Goal: Task Accomplishment & Management: Complete application form

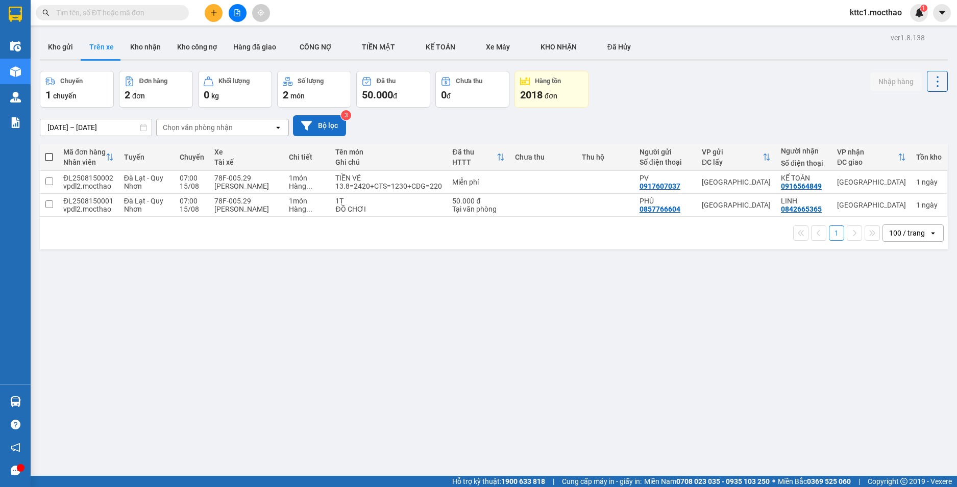
click at [323, 131] on button "Bộ lọc" at bounding box center [319, 125] width 53 height 21
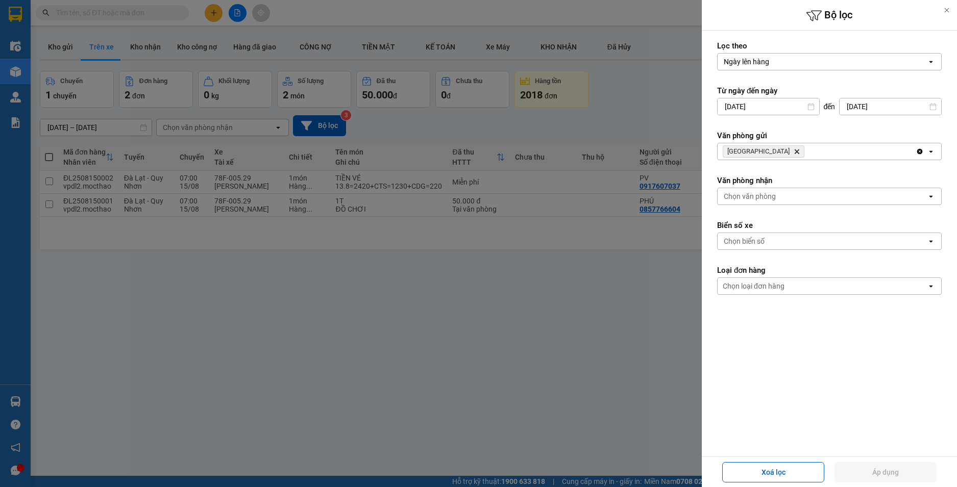
click at [794, 151] on icon "Delete" at bounding box center [797, 152] width 6 height 6
click at [739, 153] on div "Chọn văn phòng" at bounding box center [750, 151] width 52 height 10
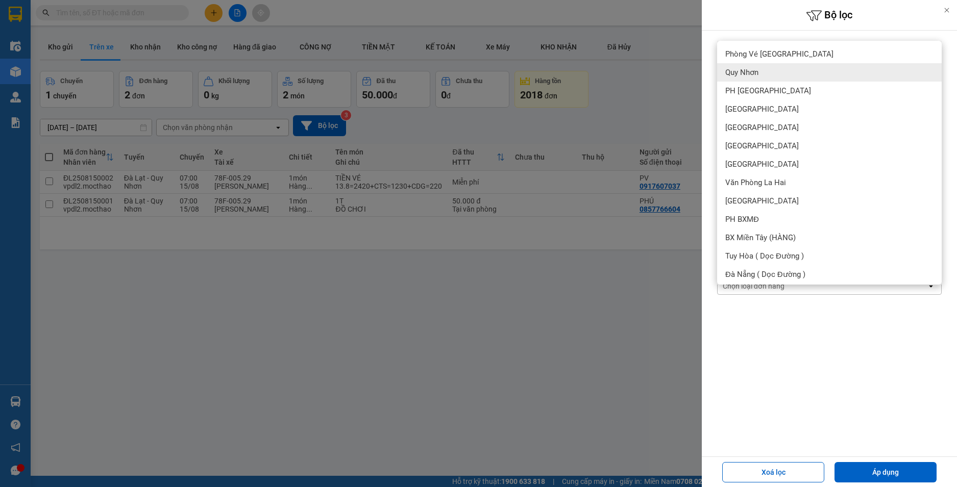
click at [737, 69] on span "Quy Nhơn" at bounding box center [741, 72] width 33 height 10
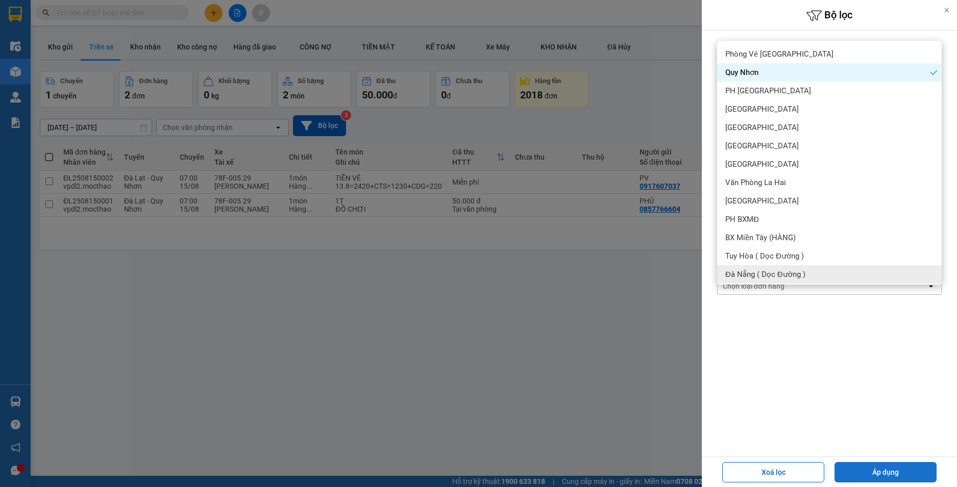
click at [893, 475] on button "Áp dụng" at bounding box center [885, 472] width 102 height 20
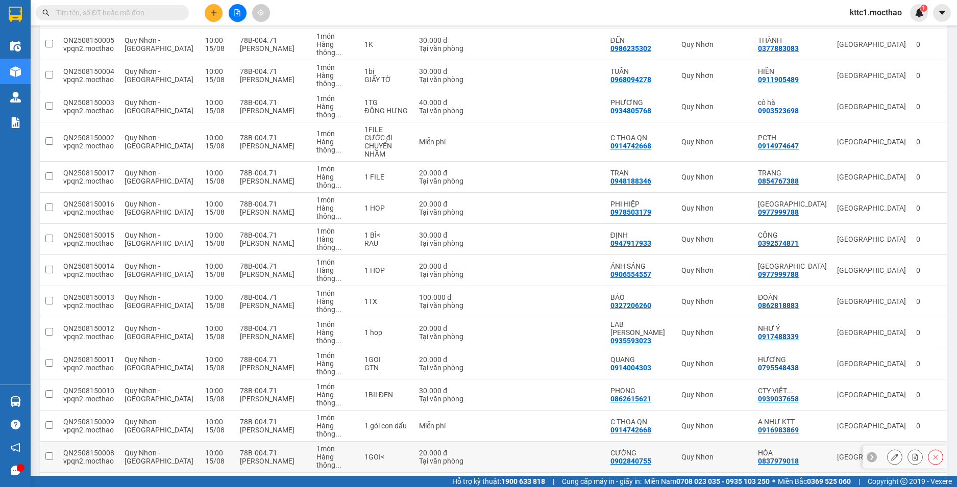
scroll to position [235, 0]
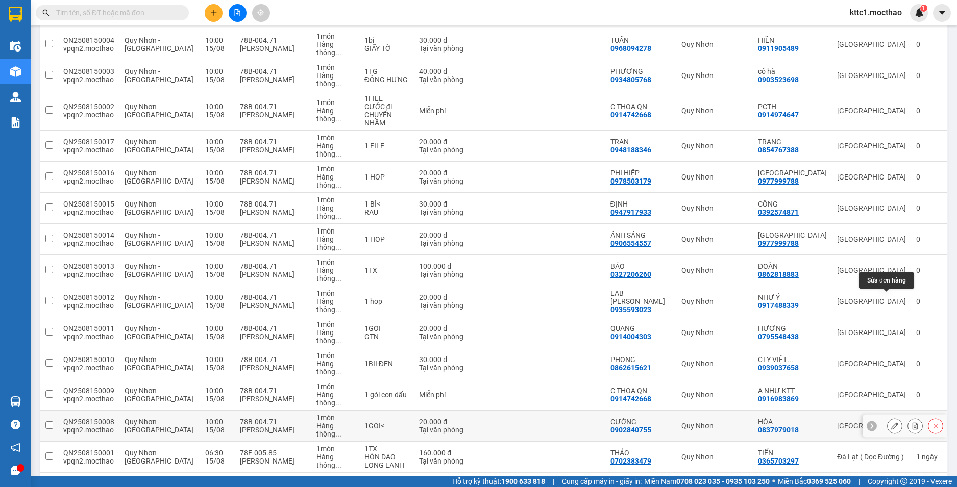
click at [891, 423] on icon at bounding box center [894, 426] width 7 height 7
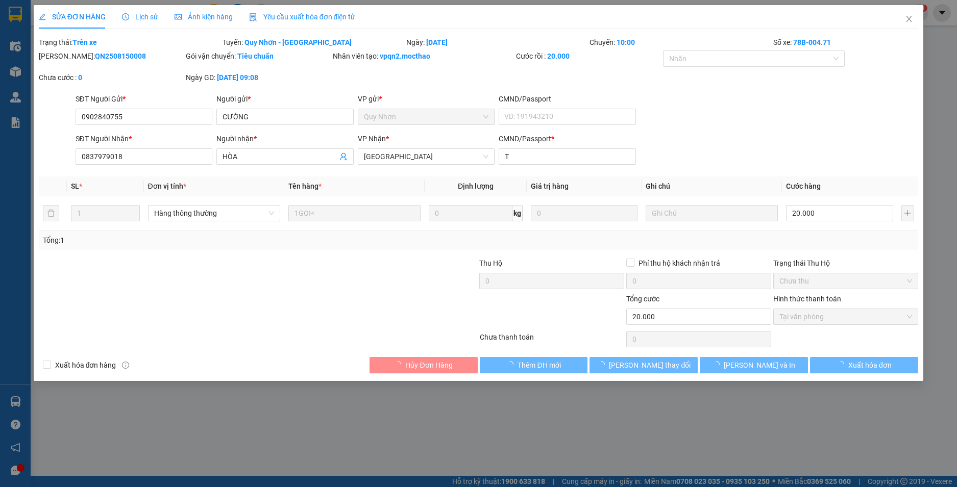
type input "0902840755"
type input "CƯỜNG"
type input "0837979018"
type input "HÒA"
type input "T"
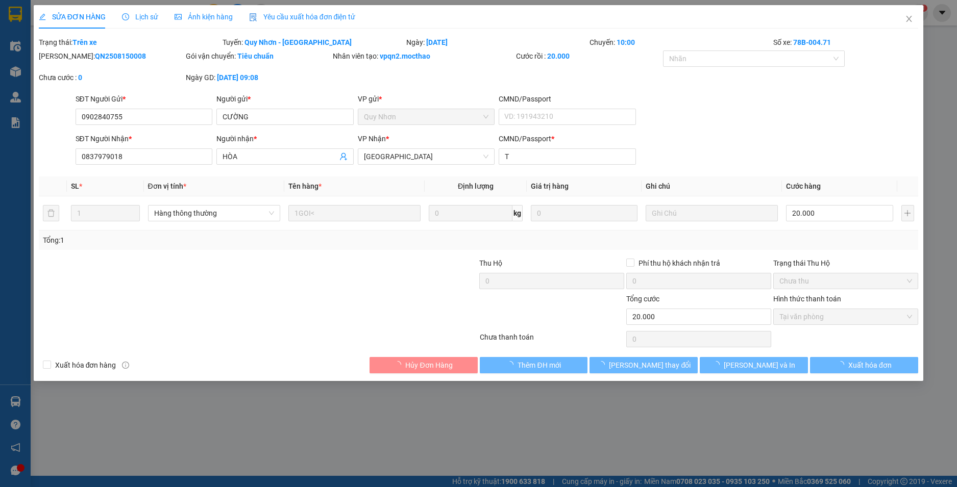
type input "20.000"
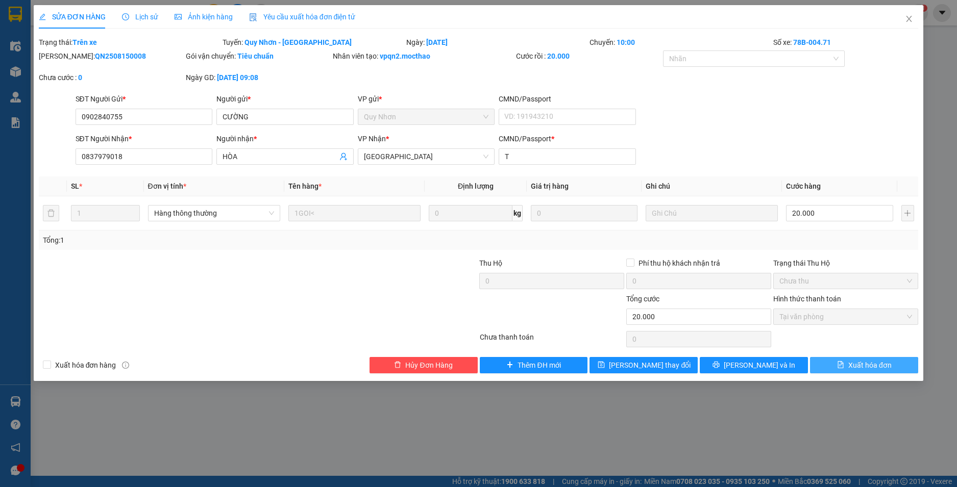
click at [879, 363] on span "Xuất hóa đơn" at bounding box center [869, 365] width 43 height 11
checkbox input "true"
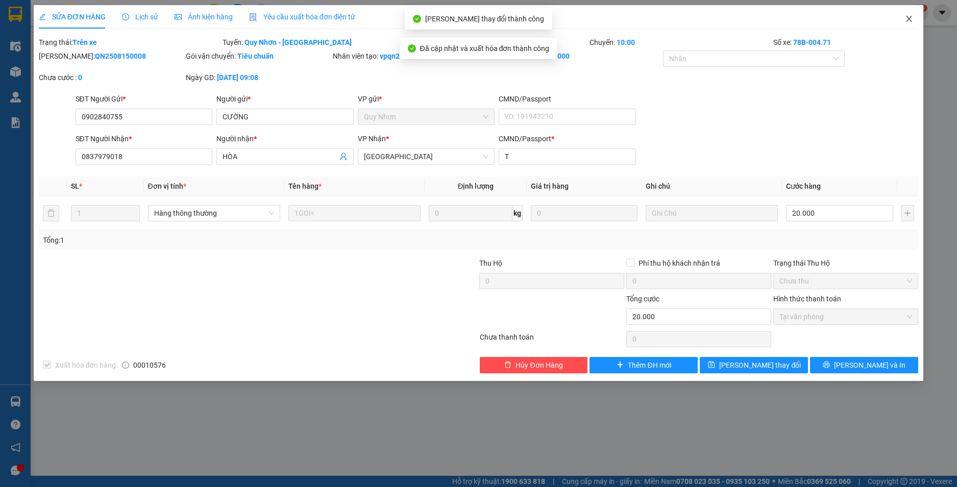
click at [910, 23] on icon "close" at bounding box center [909, 19] width 8 height 8
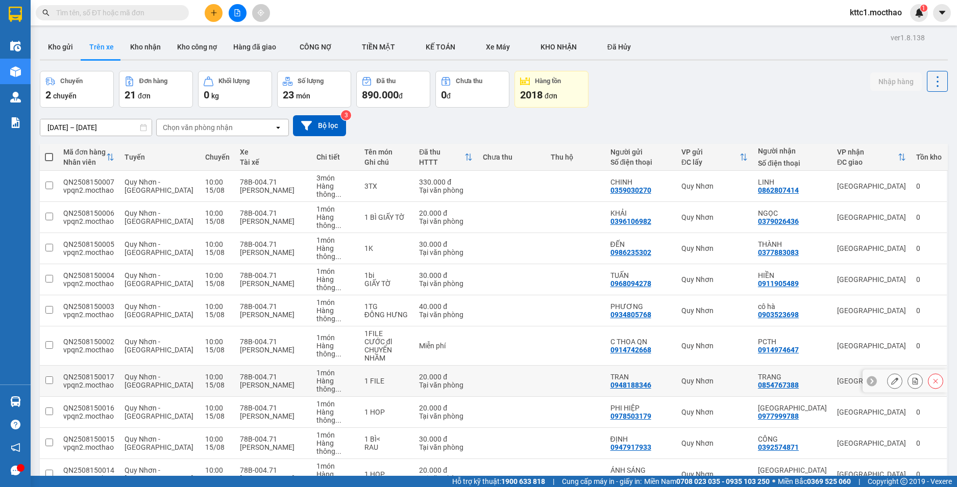
scroll to position [235, 0]
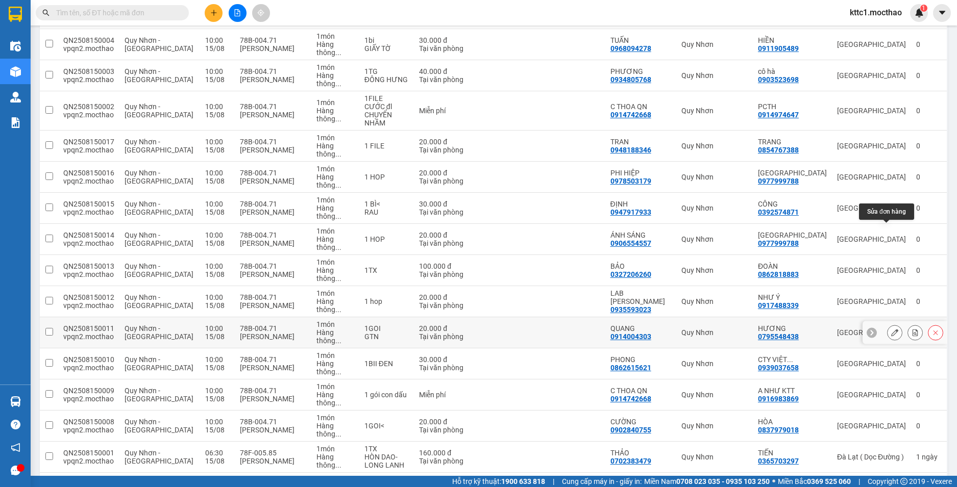
click at [891, 329] on icon at bounding box center [894, 332] width 7 height 7
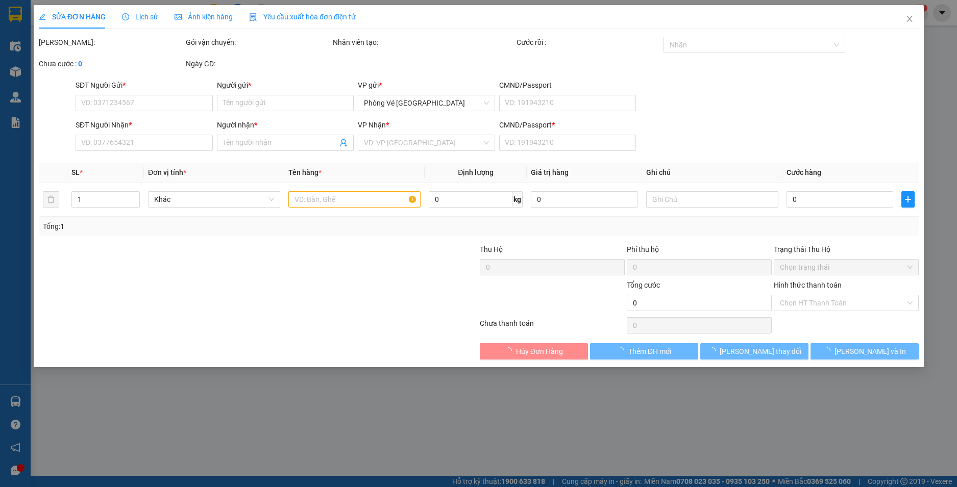
type input "0914004303"
type input "QUANG"
type input "0795548438"
type input "HƯƠNG"
type input "A"
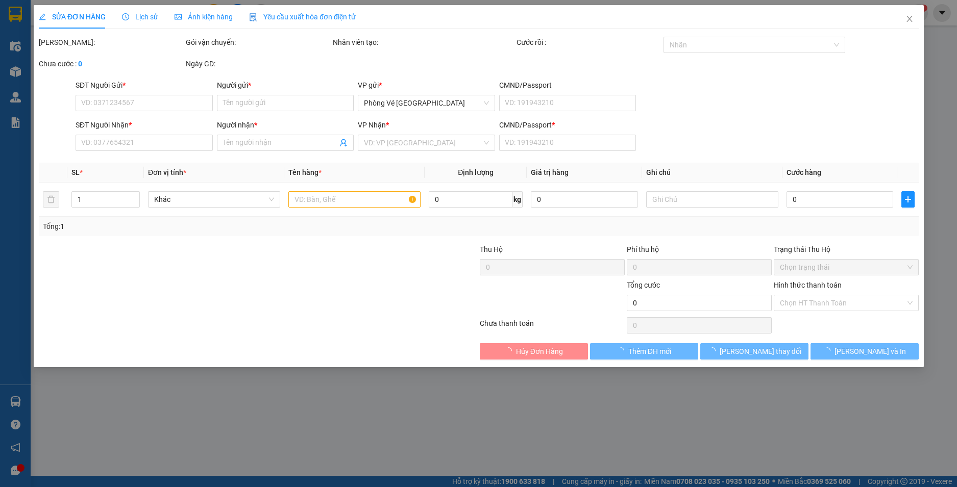
type input "20.000"
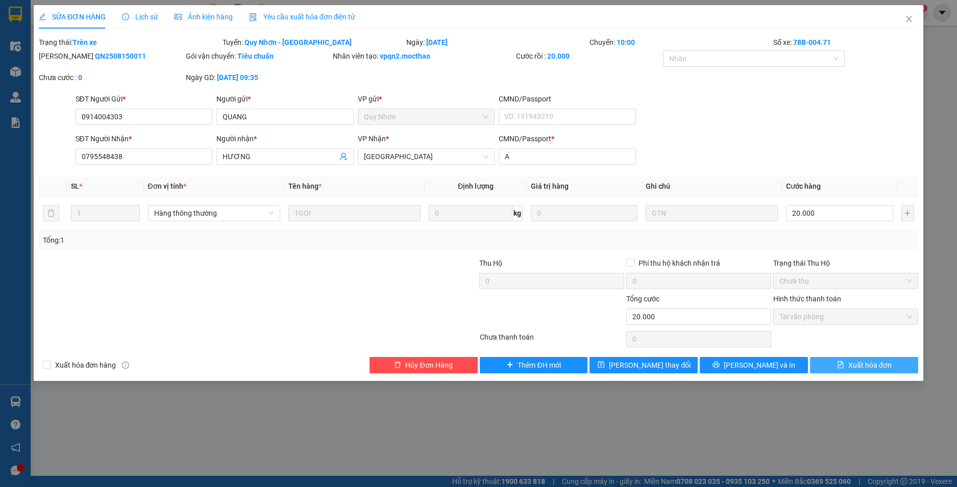
click at [857, 363] on span "Xuất hóa đơn" at bounding box center [869, 365] width 43 height 11
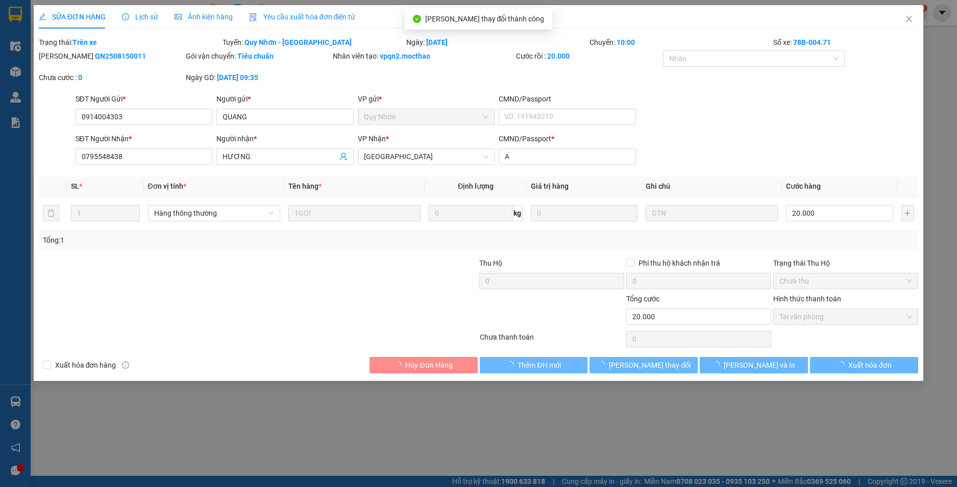
checkbox input "true"
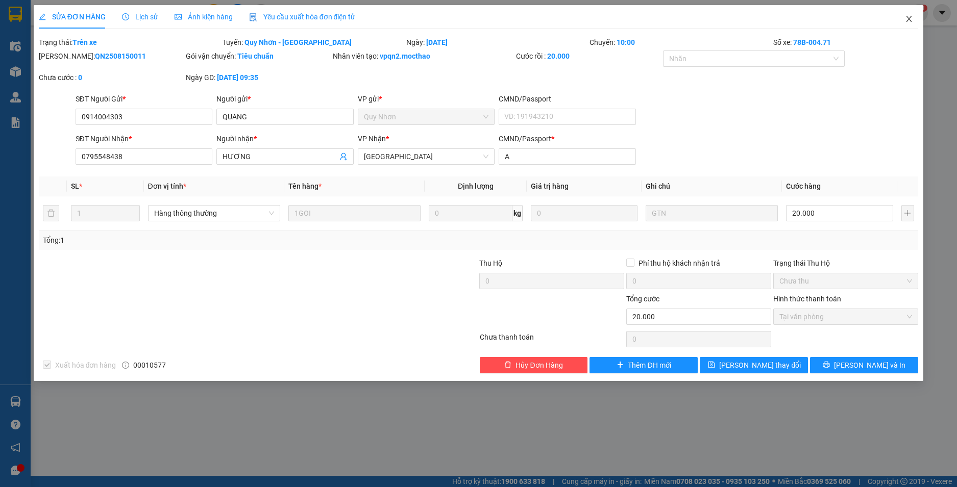
click at [911, 18] on icon "close" at bounding box center [909, 19] width 8 height 8
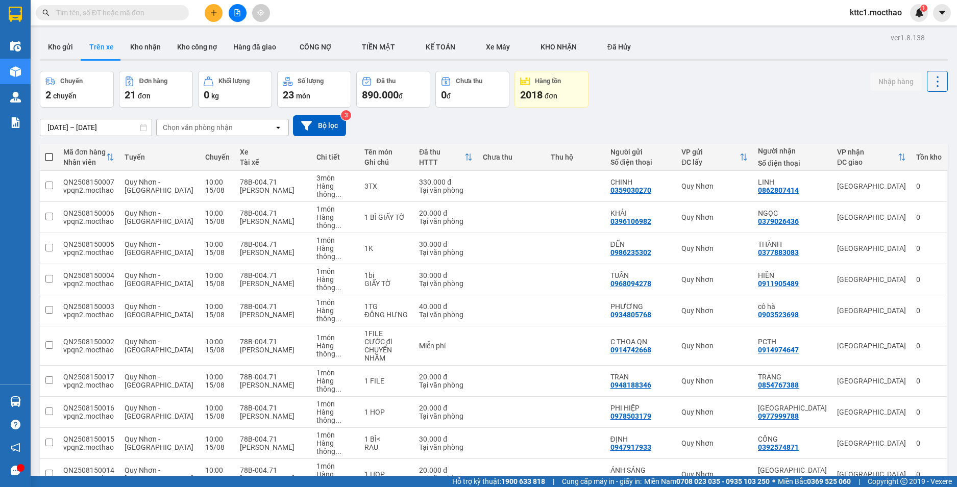
scroll to position [235, 0]
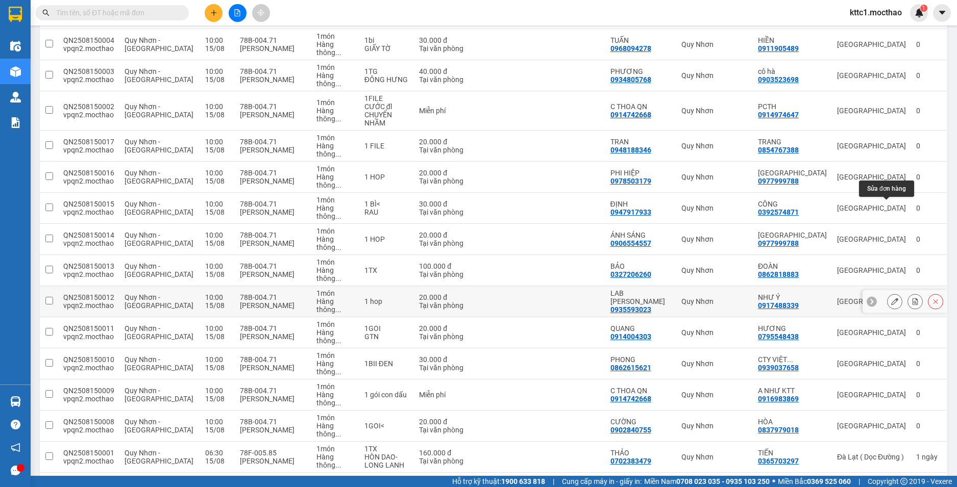
click at [891, 298] on icon at bounding box center [894, 301] width 7 height 7
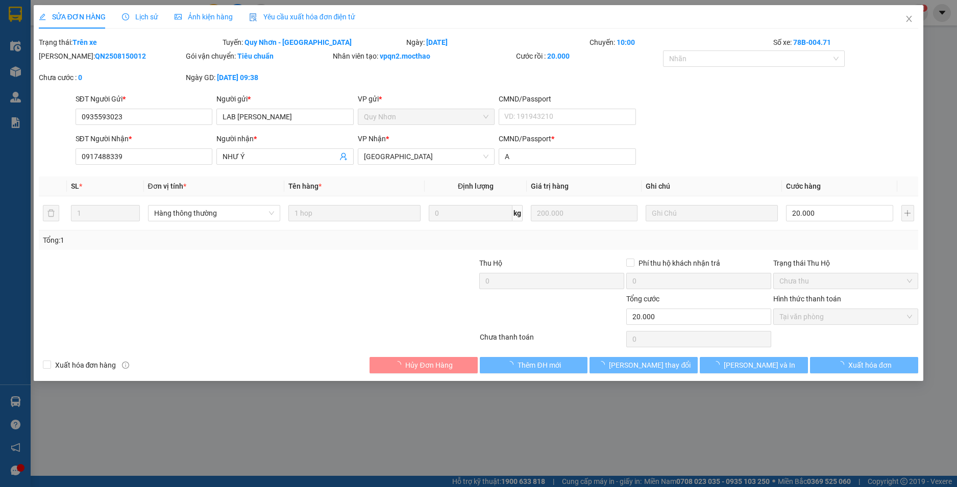
type input "0935593023"
type input "LAB [PERSON_NAME]"
type input "0917488339"
type input "NHƯ Ý"
type input "A"
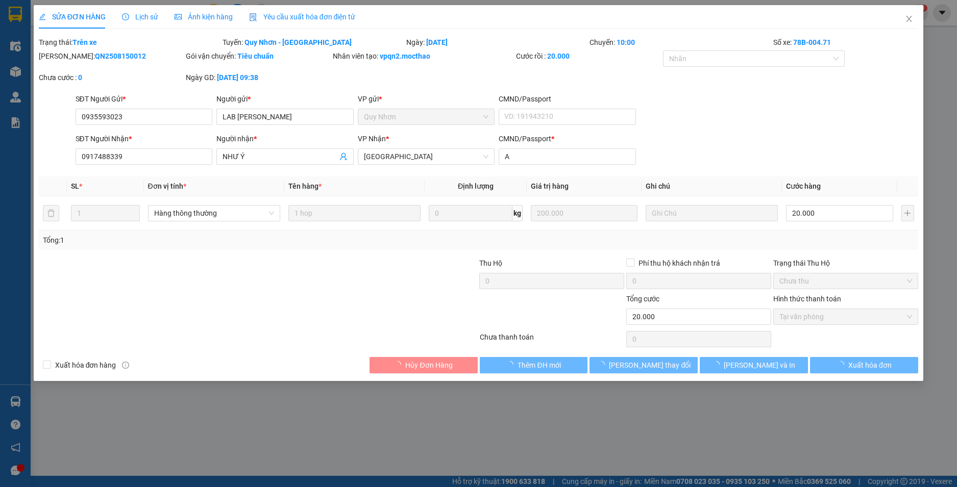
type input "20.000"
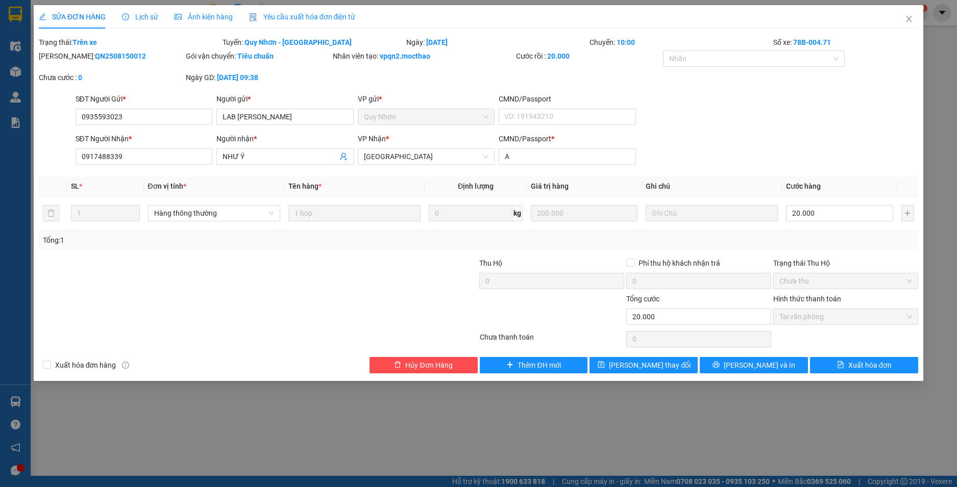
click at [323, 21] on div "Yêu cầu xuất hóa đơn điện tử" at bounding box center [302, 16] width 107 height 11
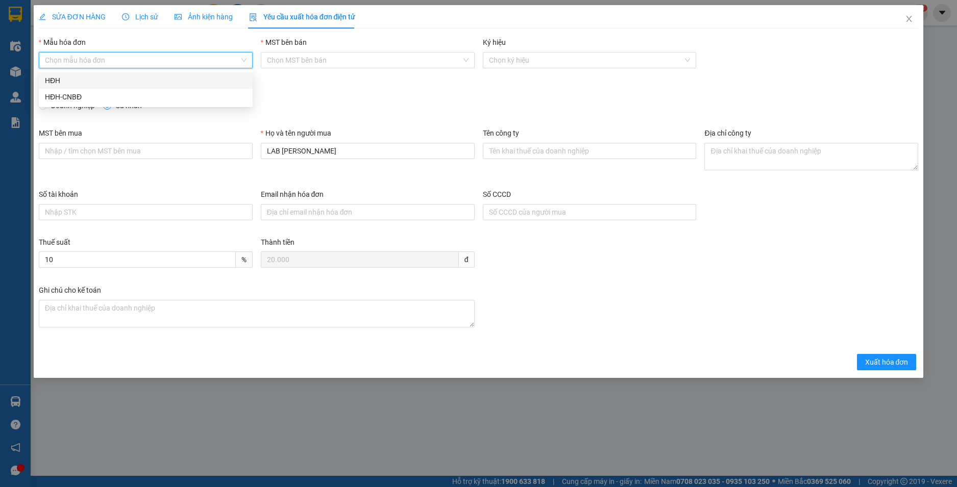
click at [117, 60] on input "Mẫu hóa đơn" at bounding box center [142, 60] width 194 height 15
click at [94, 84] on div "HĐH" at bounding box center [146, 80] width 202 height 11
type input "8"
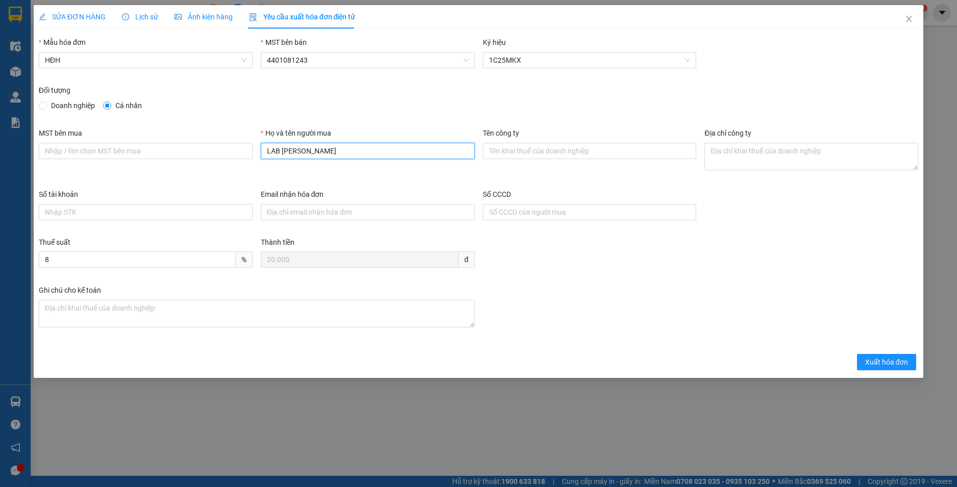
drag, startPoint x: 282, startPoint y: 150, endPoint x: 240, endPoint y: 142, distance: 42.5
click at [241, 143] on div "MST bên mua Họ và tên người mua LAB HOÀNG BẢO Tên công ty Địa chỉ công ty" at bounding box center [479, 158] width 888 height 61
type input "[PERSON_NAME]"
click at [880, 365] on span "Xuất hóa đơn" at bounding box center [886, 362] width 43 height 11
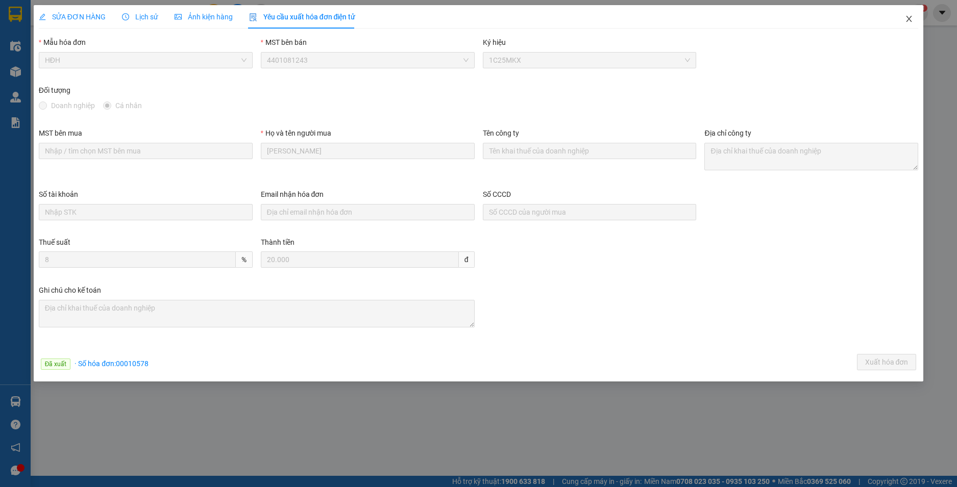
click at [909, 19] on icon "close" at bounding box center [909, 19] width 6 height 6
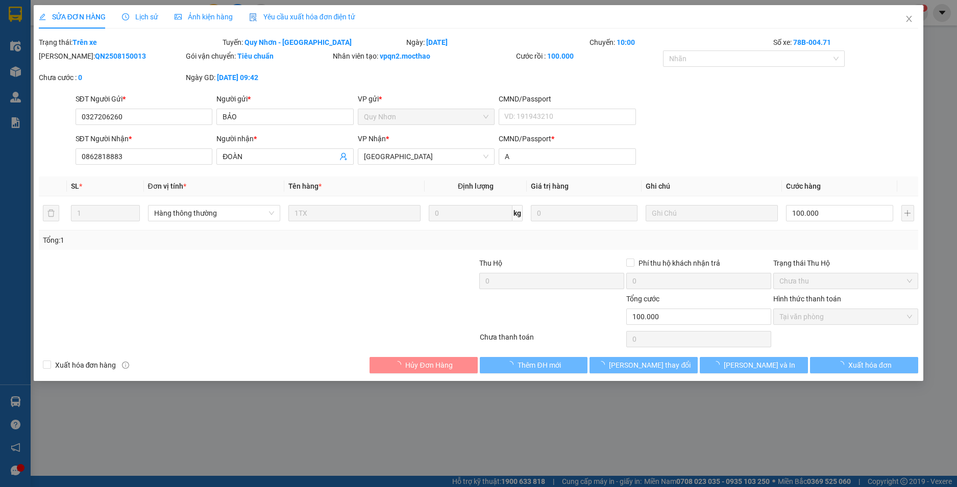
type input "0327206260"
type input "BẢO"
type input "0862818883"
type input "ĐOÀN"
type input "A"
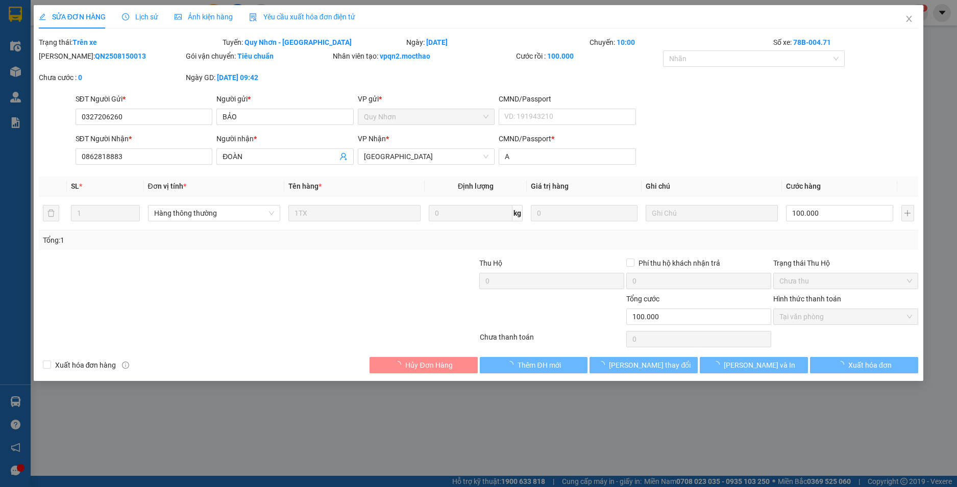
type input "100.000"
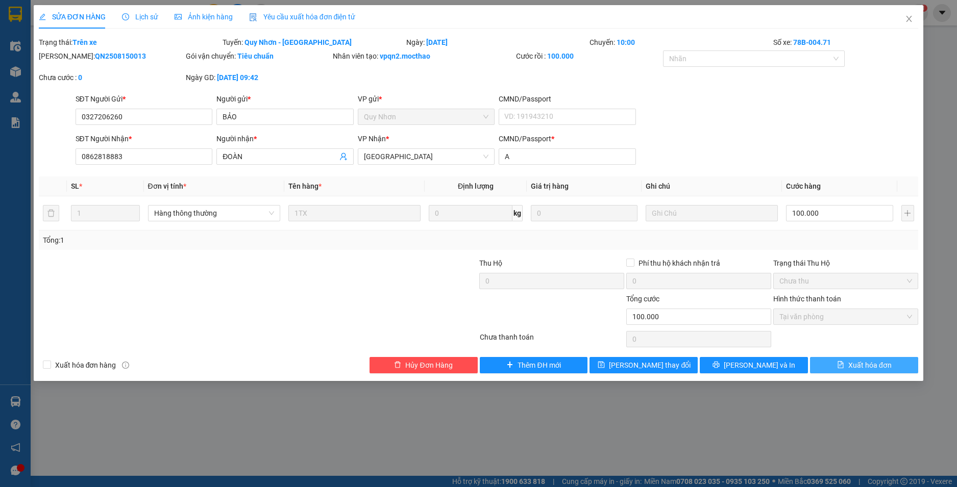
click at [866, 370] on span "Xuất hóa đơn" at bounding box center [869, 365] width 43 height 11
checkbox input "true"
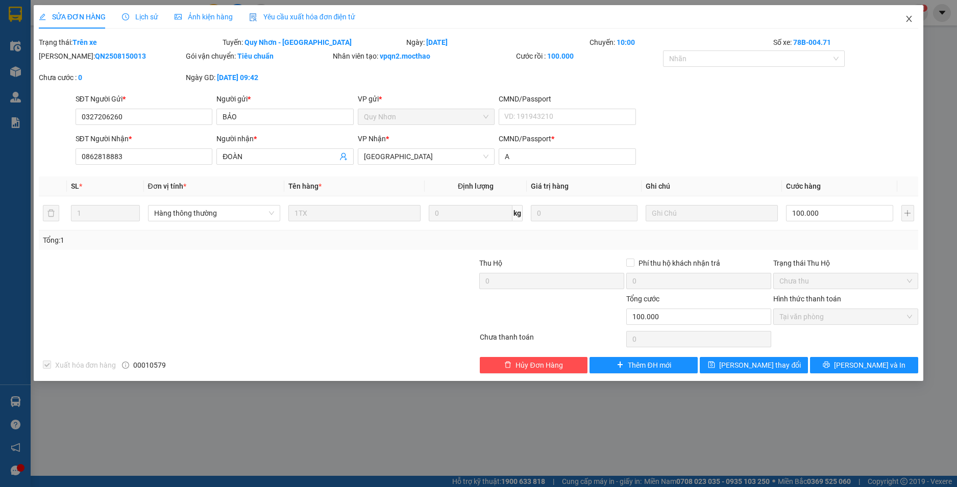
click at [907, 19] on icon "close" at bounding box center [909, 19] width 8 height 8
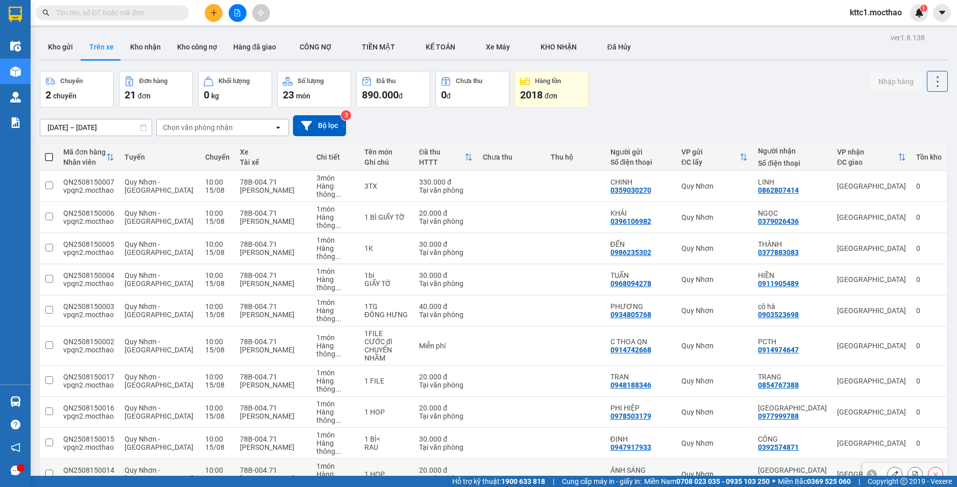
click at [890, 466] on button at bounding box center [894, 475] width 14 height 18
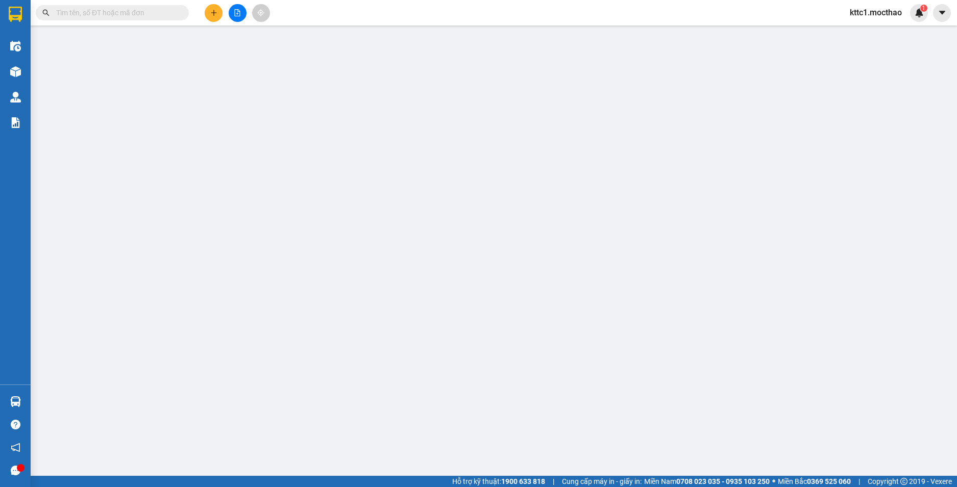
type input "0906554557"
type input "ÁNH SÁNG"
type input "0977999788"
type input "[GEOGRAPHIC_DATA]"
type input "a"
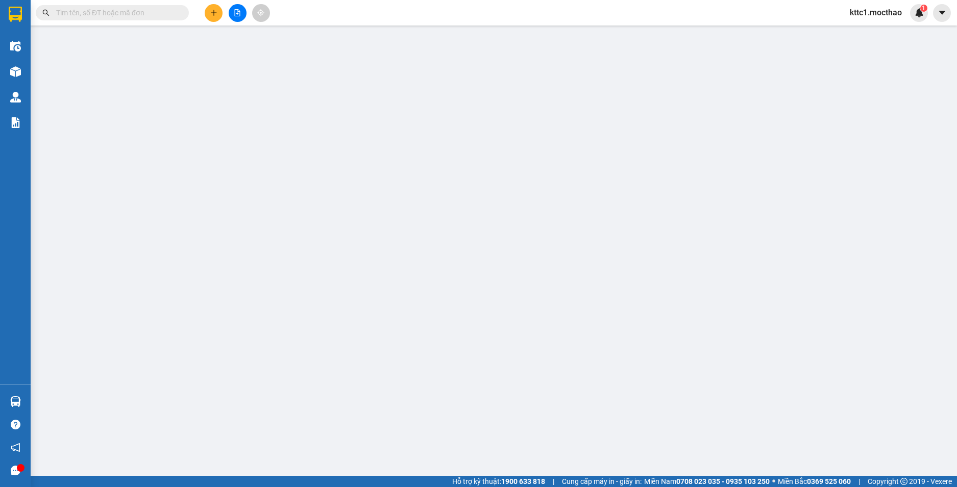
type input "20.000"
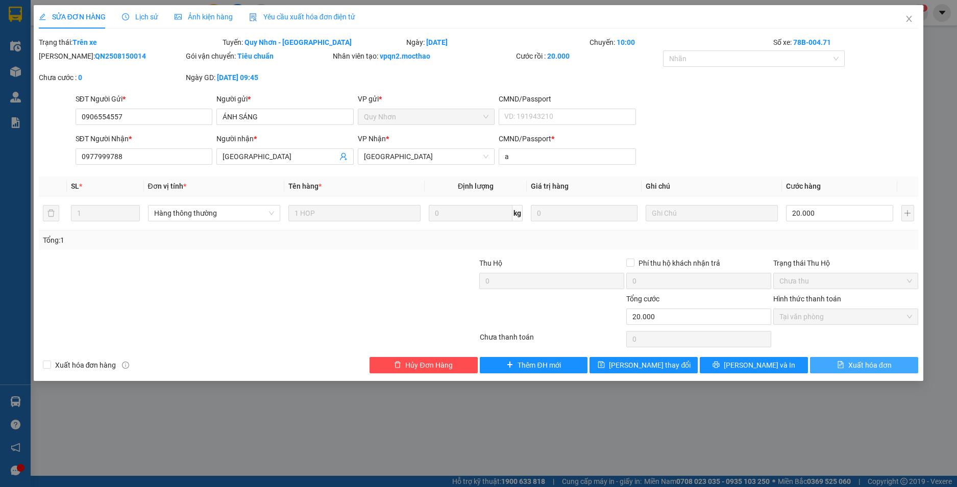
click at [891, 365] on span "Xuất hóa đơn" at bounding box center [869, 365] width 43 height 11
checkbox input "true"
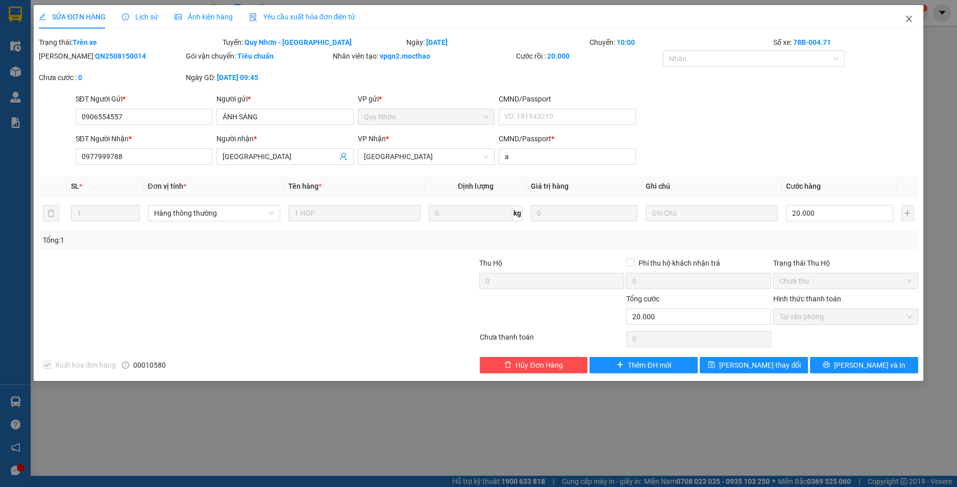
click at [909, 18] on icon "close" at bounding box center [909, 19] width 8 height 8
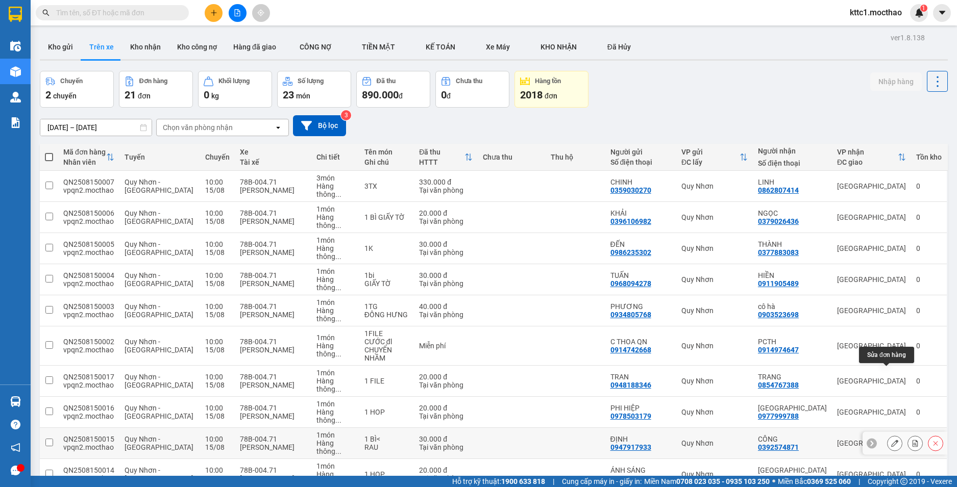
click at [891, 440] on icon at bounding box center [894, 443] width 7 height 7
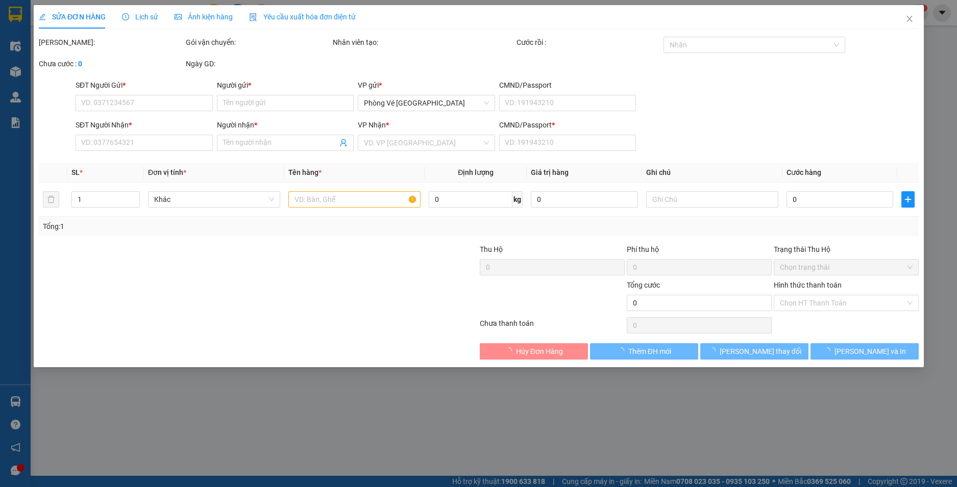
type input "0947917933"
type input "ĐỊNH"
type input "0392574871"
type input "CÔNG"
type input "x"
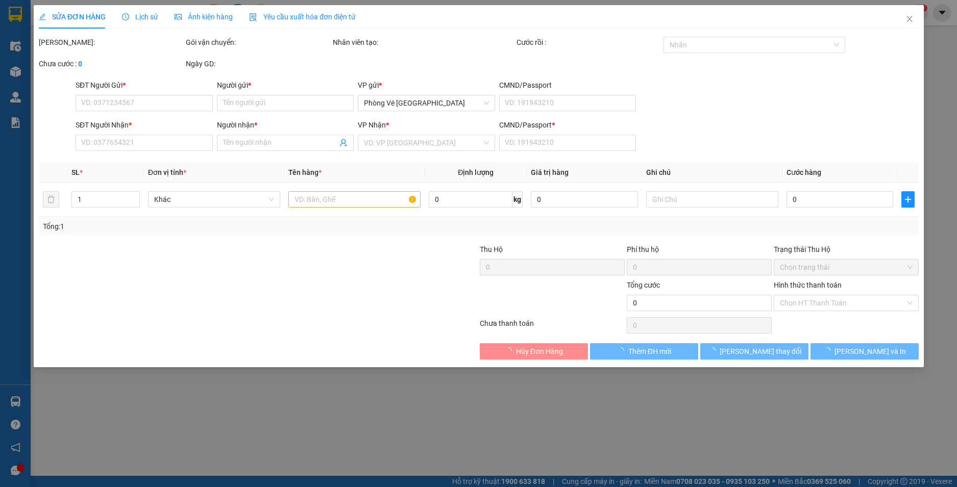
type input "30.000"
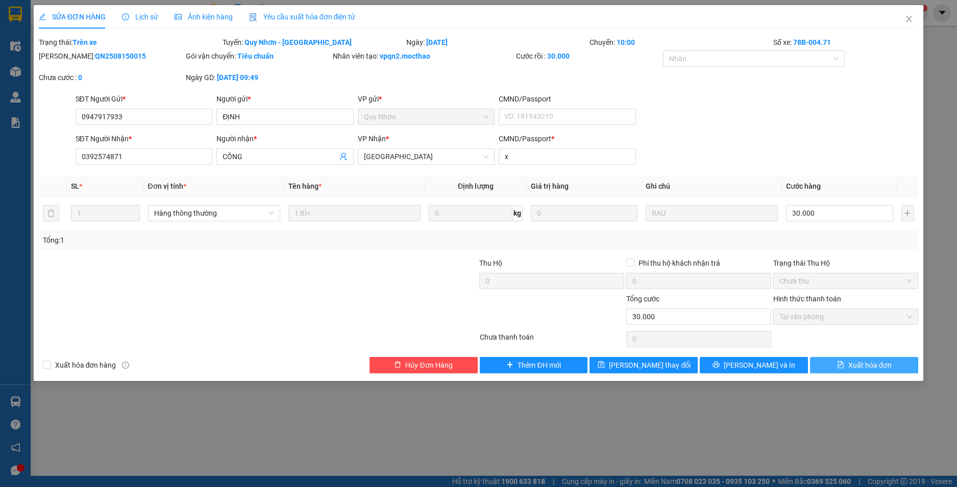
click at [887, 366] on span "Xuất hóa đơn" at bounding box center [869, 365] width 43 height 11
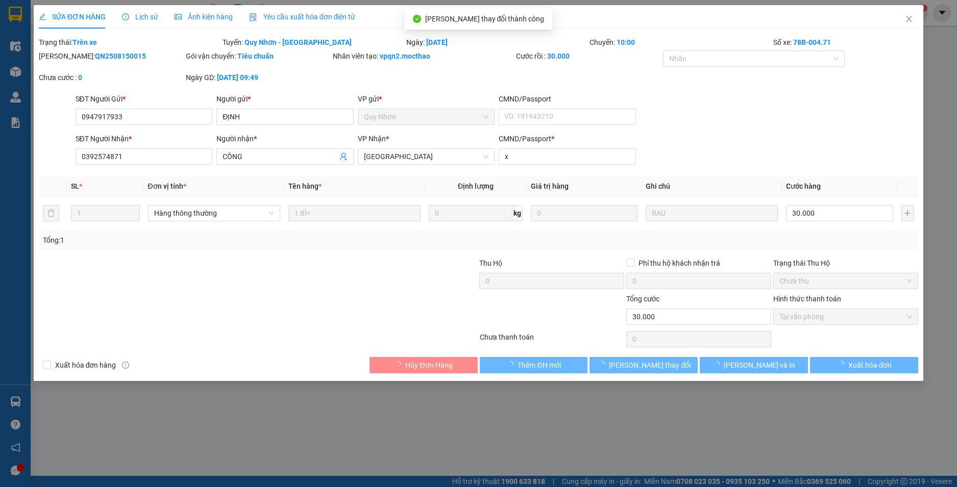
checkbox input "true"
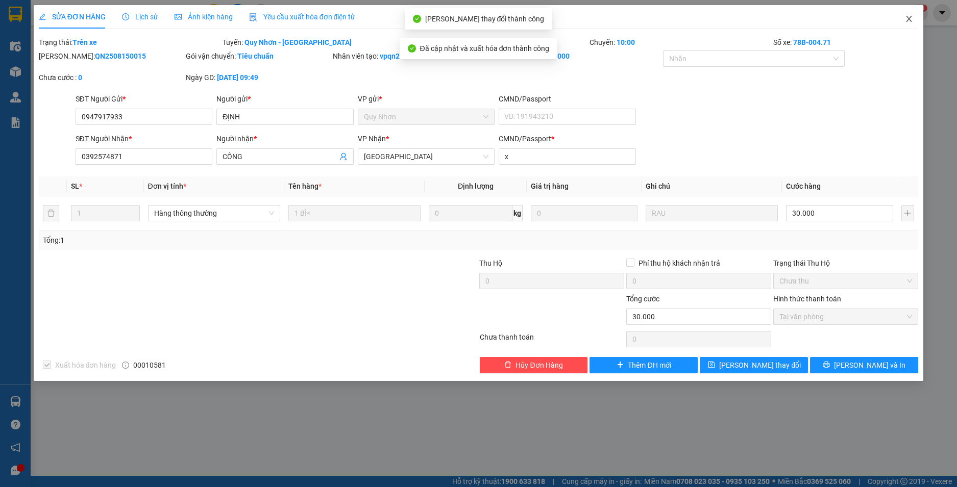
click at [909, 20] on icon "close" at bounding box center [909, 19] width 6 height 6
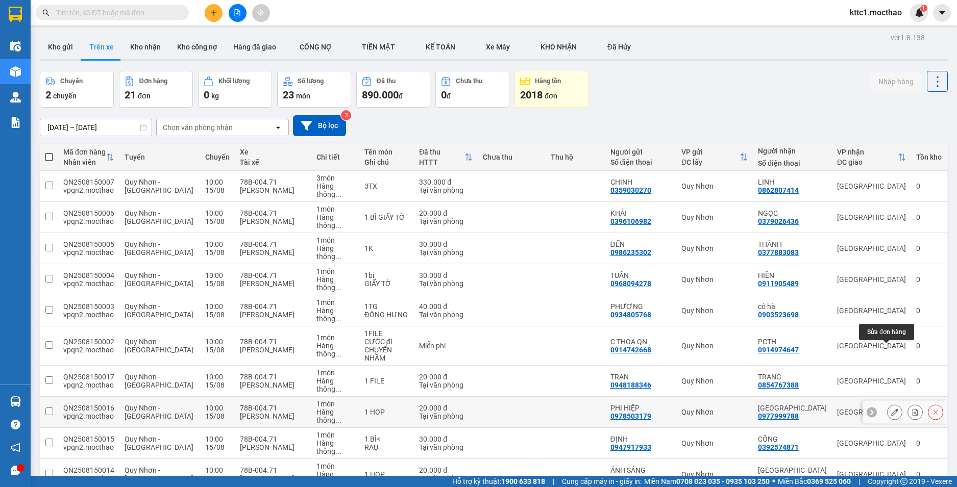
click at [891, 409] on icon at bounding box center [894, 412] width 7 height 7
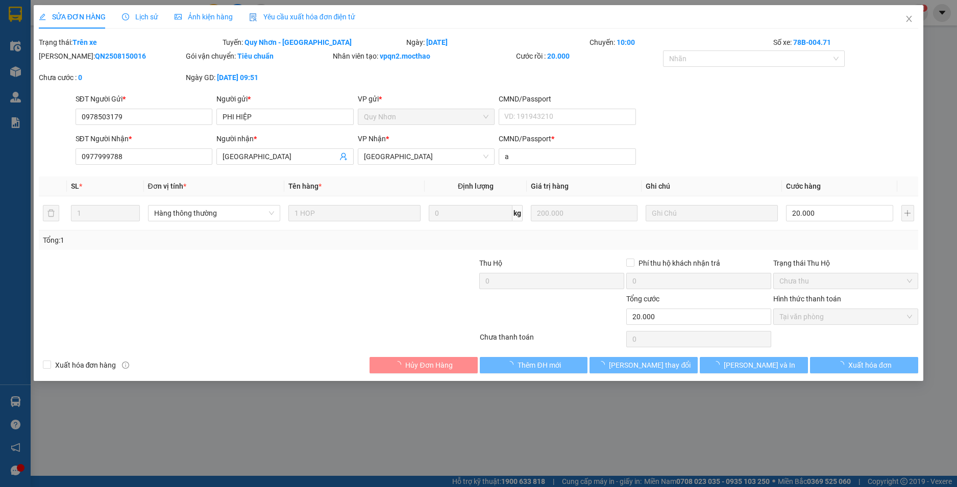
type input "0978503179"
type input "PHI HIỆP"
type input "0977999788"
type input "[GEOGRAPHIC_DATA]"
type input "a"
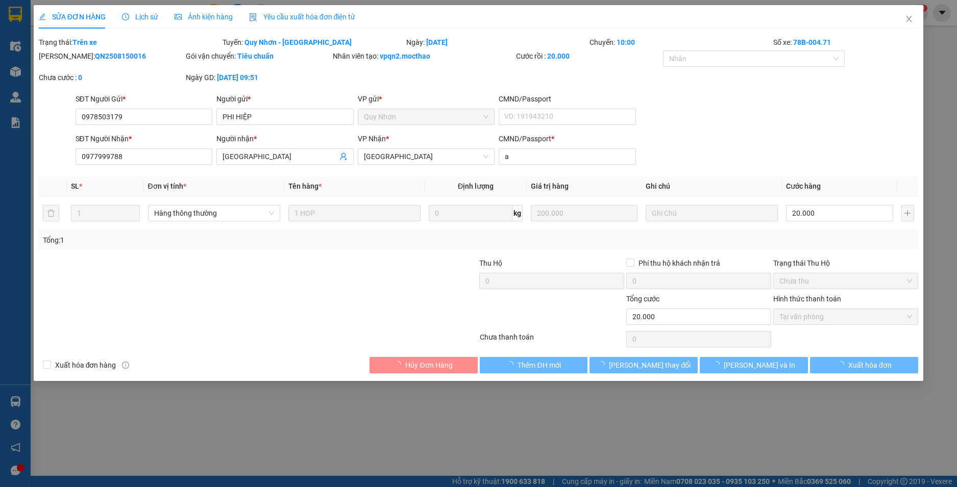
type input "20.000"
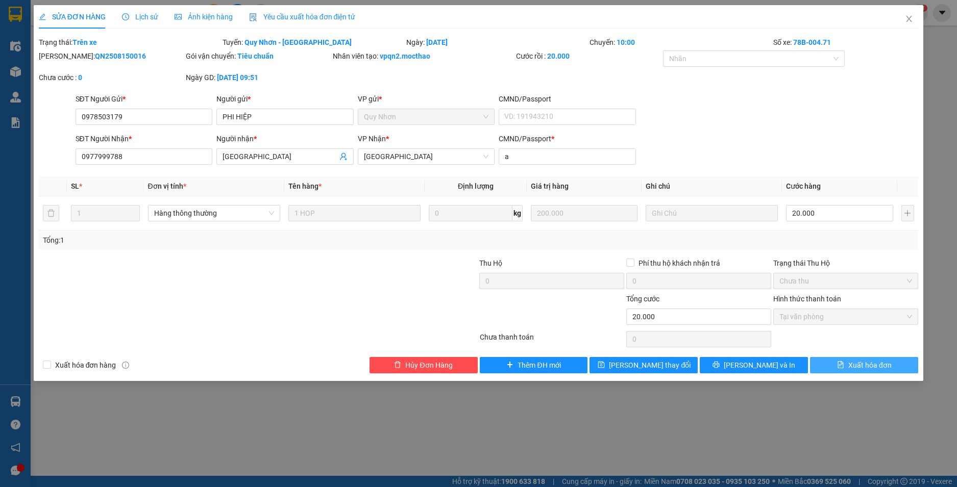
click at [874, 363] on span "Xuất hóa đơn" at bounding box center [869, 365] width 43 height 11
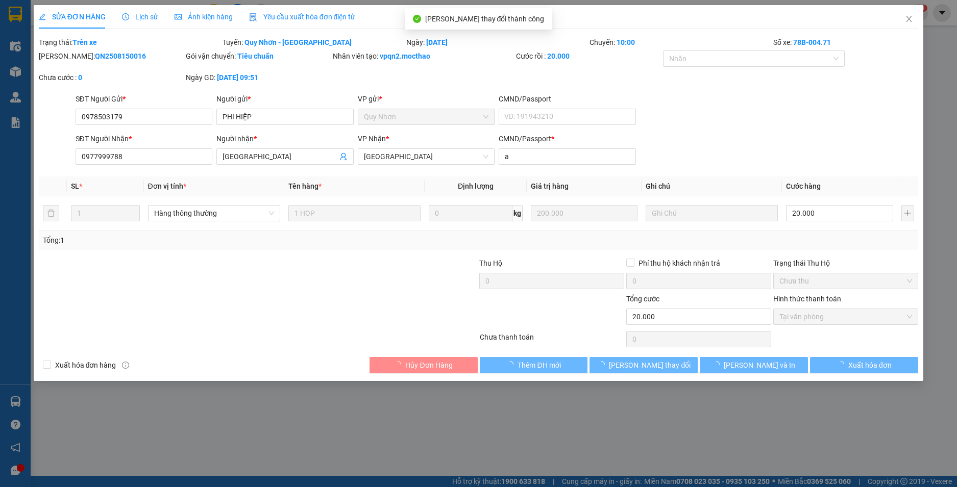
checkbox input "true"
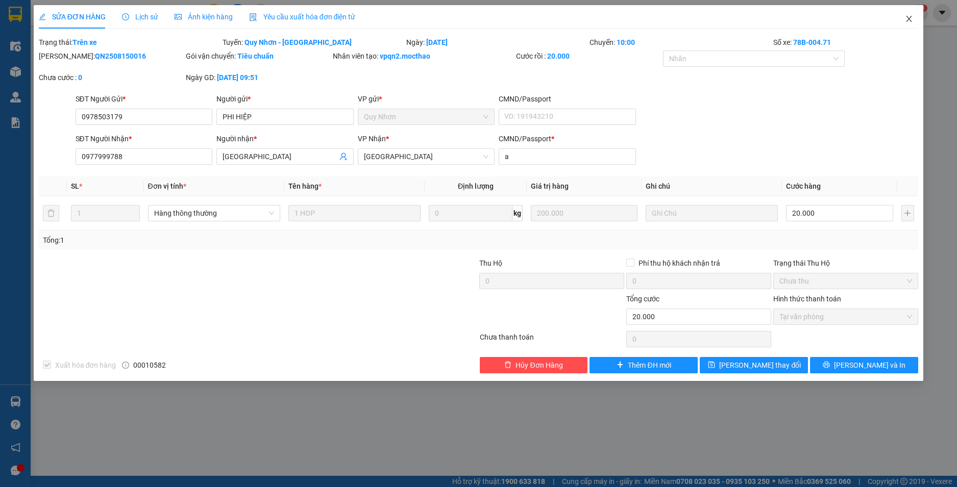
click at [908, 17] on icon "close" at bounding box center [909, 19] width 8 height 8
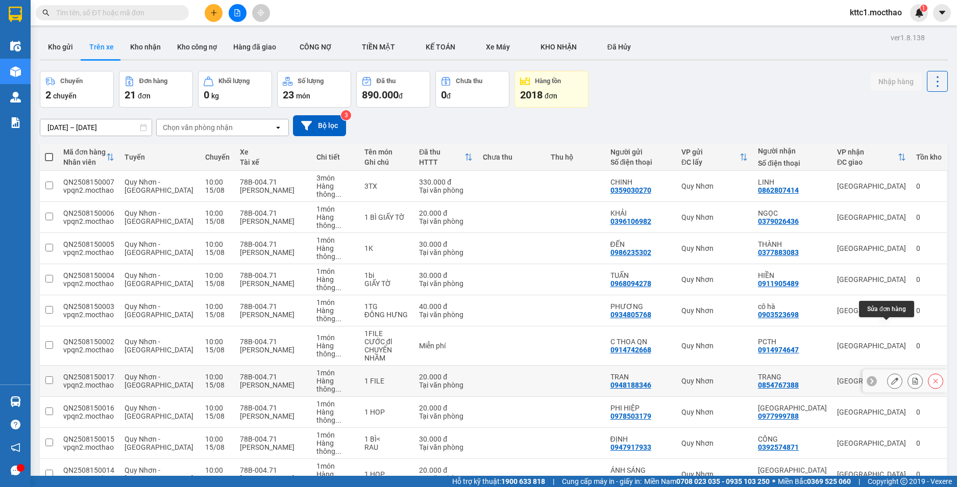
click at [891, 373] on button at bounding box center [894, 382] width 14 height 18
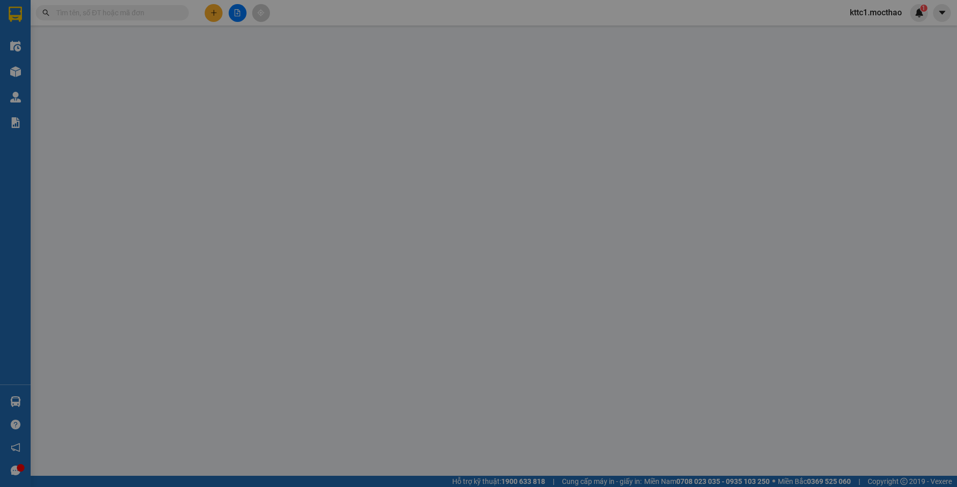
type input "0948188346"
type input "TRAN"
type input "0854767388"
type input "TRANG"
type input "A"
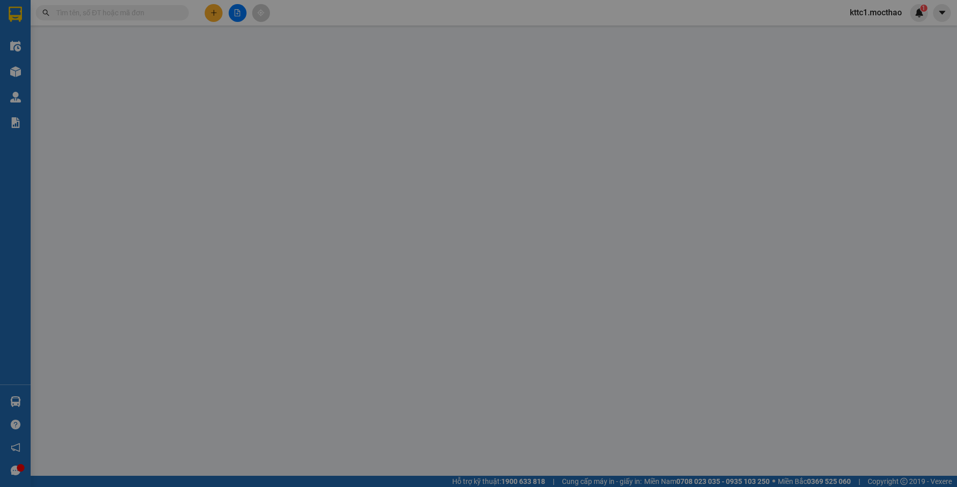
type input "20.000"
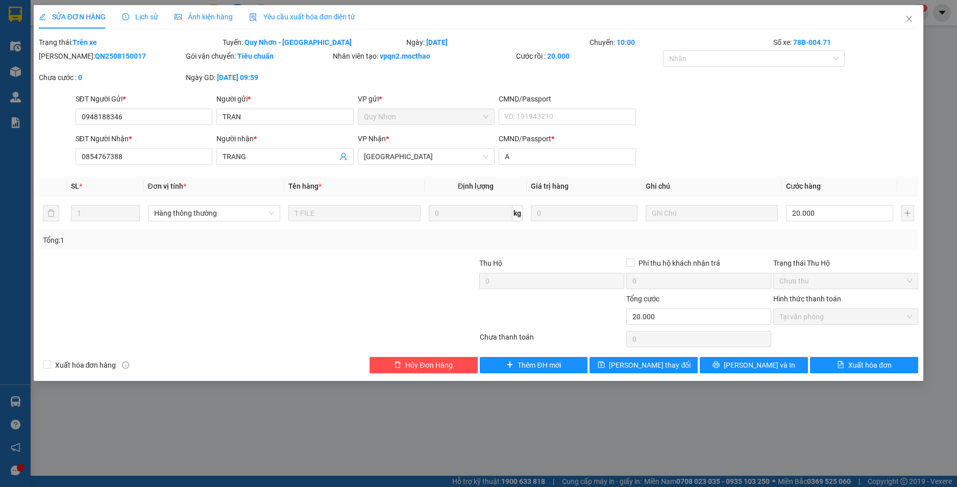
click at [260, 15] on span "Yêu cầu xuất hóa đơn điện tử" at bounding box center [302, 17] width 107 height 8
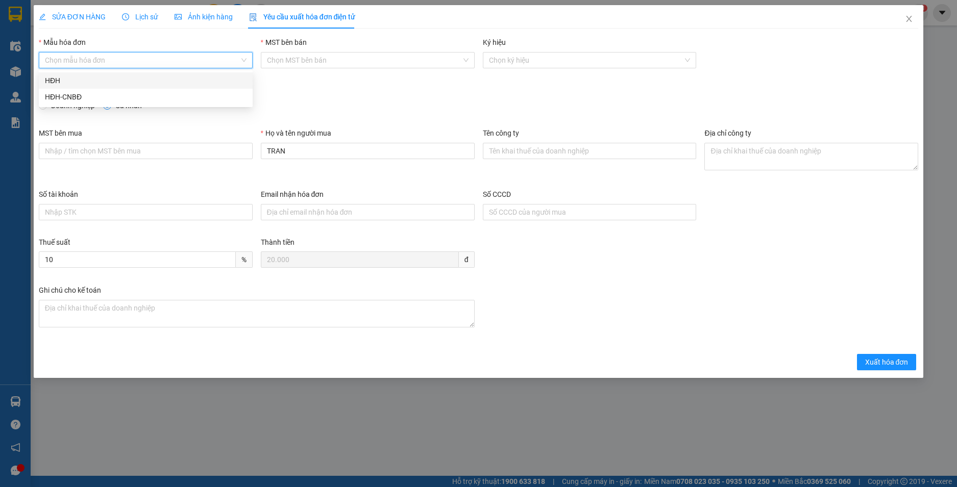
click at [170, 63] on input "Mẫu hóa đơn" at bounding box center [142, 60] width 194 height 15
click at [119, 84] on div "HĐH" at bounding box center [146, 80] width 202 height 11
type input "8"
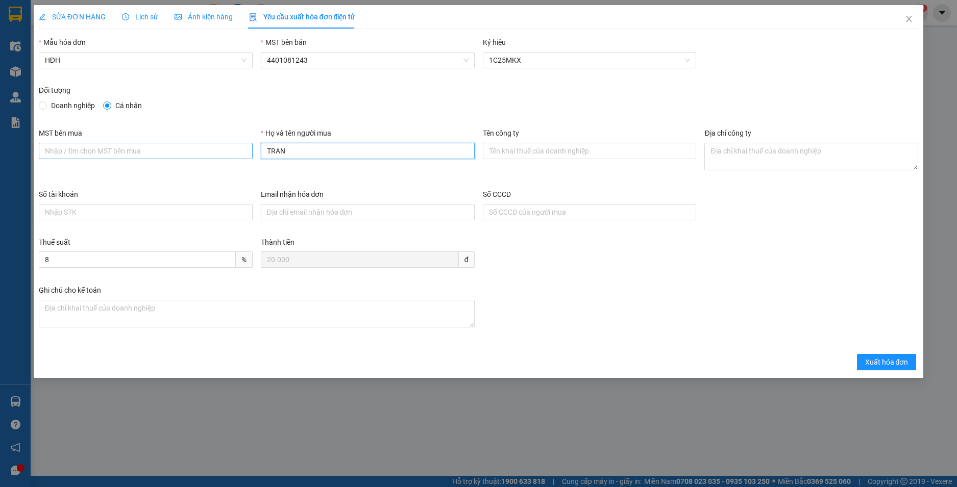
drag, startPoint x: 262, startPoint y: 157, endPoint x: 234, endPoint y: 156, distance: 27.6
click at [234, 156] on div "MST bên mua Họ và tên người mua TRAN Tên công ty Địa chỉ công ty" at bounding box center [479, 158] width 888 height 61
type input "TRÂN"
click at [891, 359] on span "Xuất hóa đơn" at bounding box center [886, 362] width 43 height 11
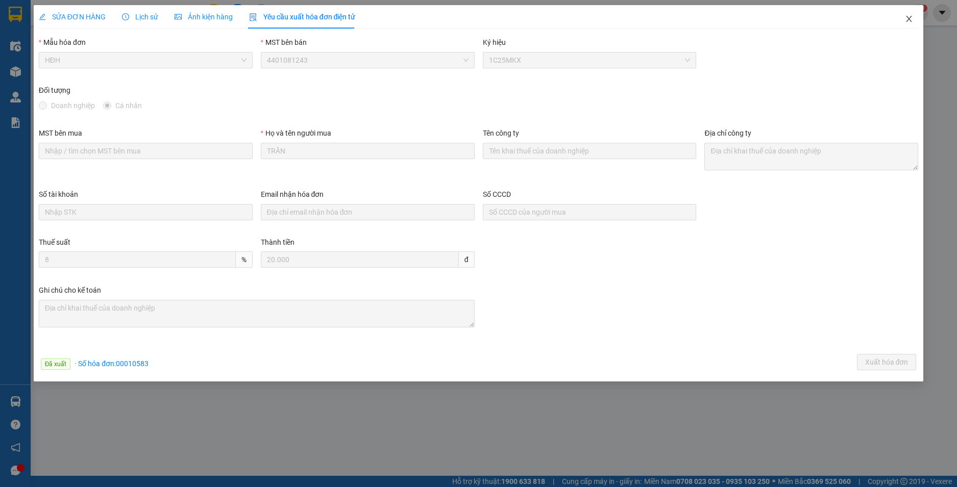
click at [908, 18] on icon "close" at bounding box center [909, 19] width 8 height 8
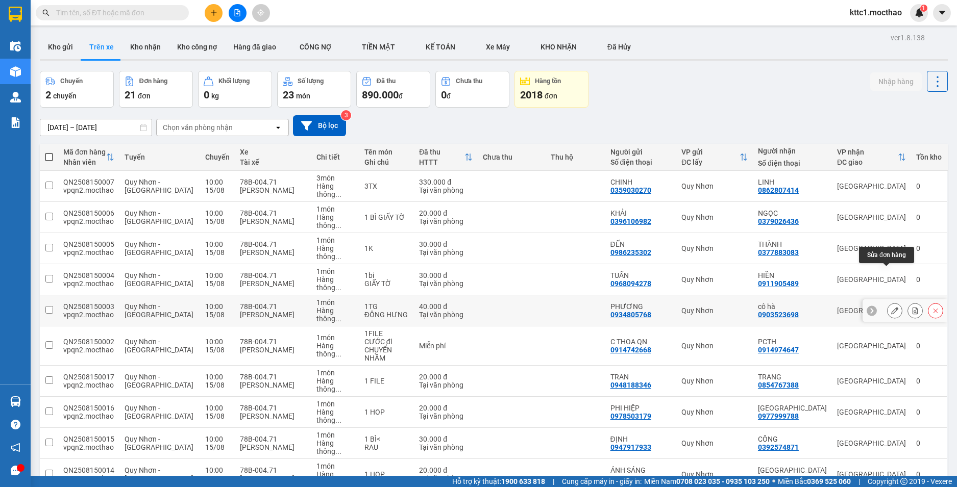
click at [891, 307] on icon at bounding box center [894, 310] width 7 height 7
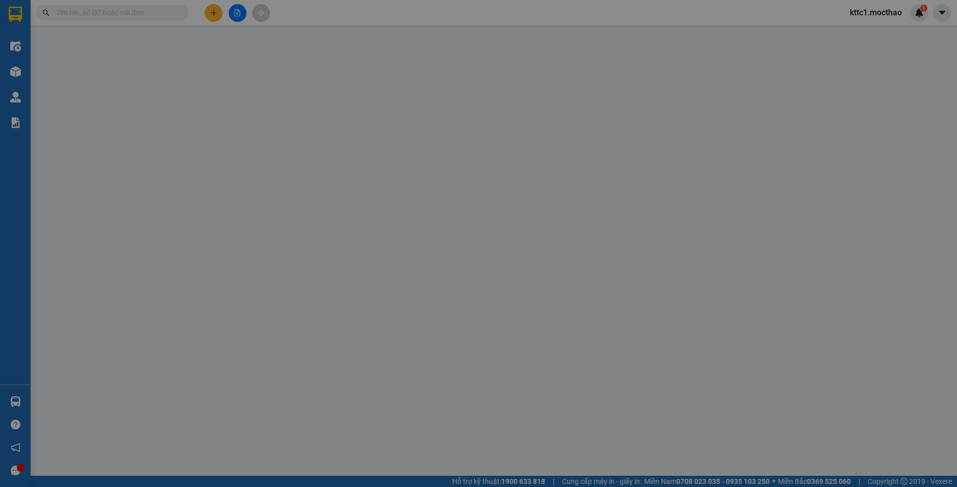
type input "0934805768"
type input "PHƯƠNG"
type input "0903523698"
type input "cô hà"
type input "a"
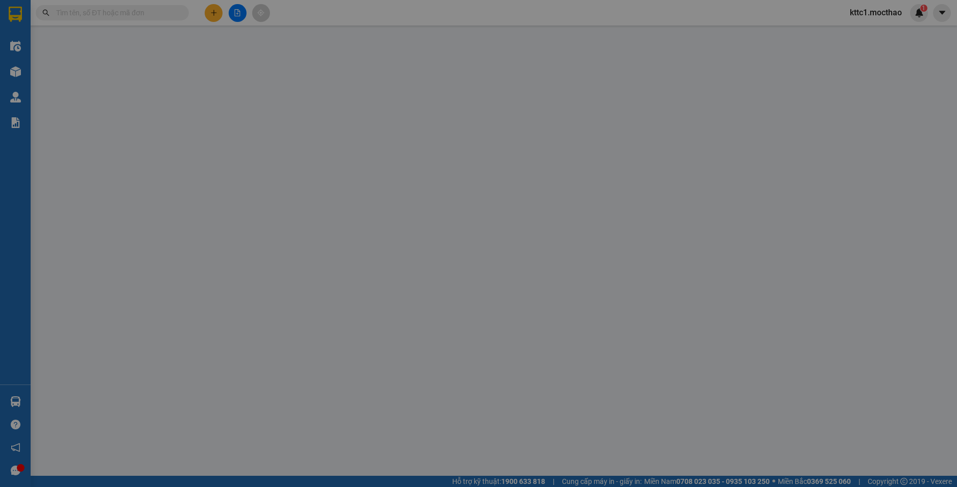
type input "40.000"
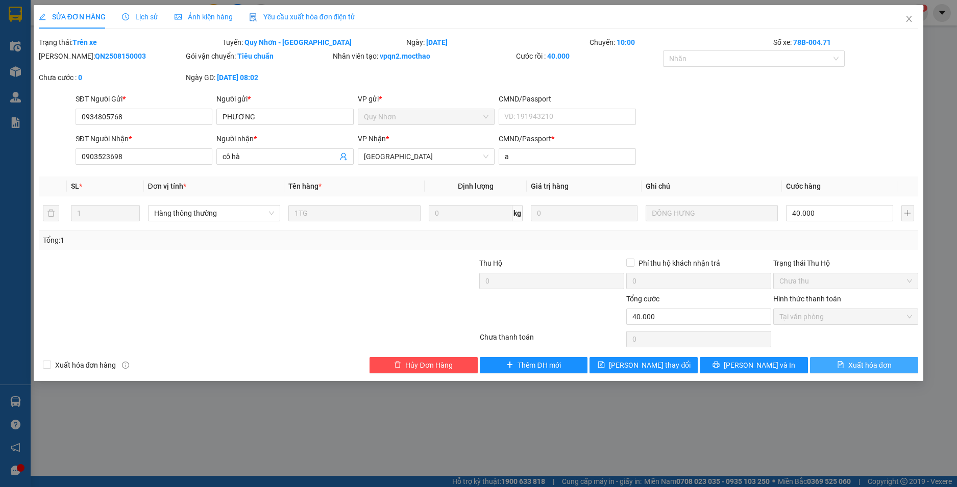
click at [864, 370] on span "Xuất hóa đơn" at bounding box center [869, 365] width 43 height 11
checkbox input "true"
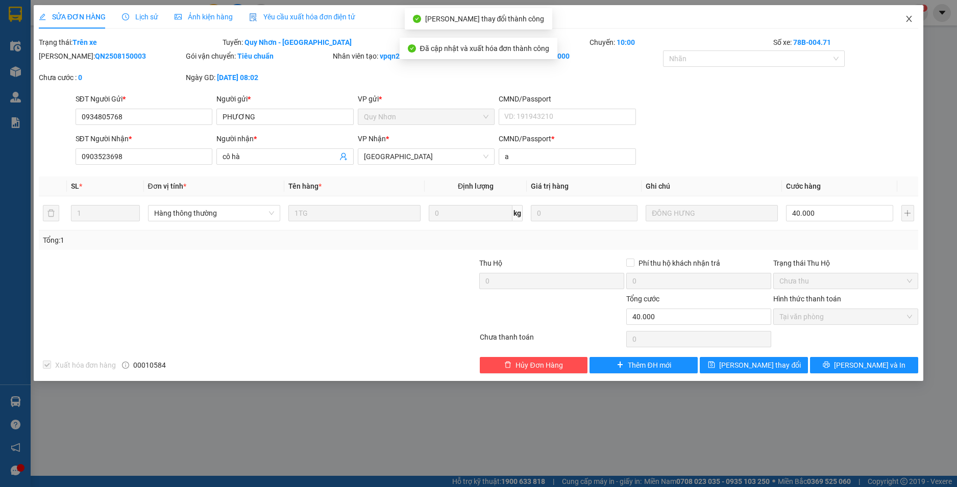
click at [911, 19] on icon "close" at bounding box center [909, 19] width 8 height 8
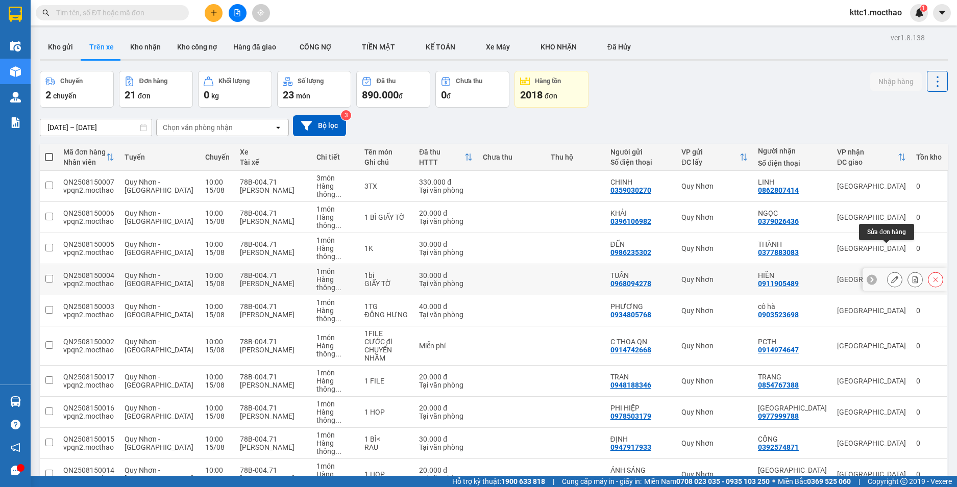
click at [891, 276] on icon at bounding box center [894, 279] width 7 height 7
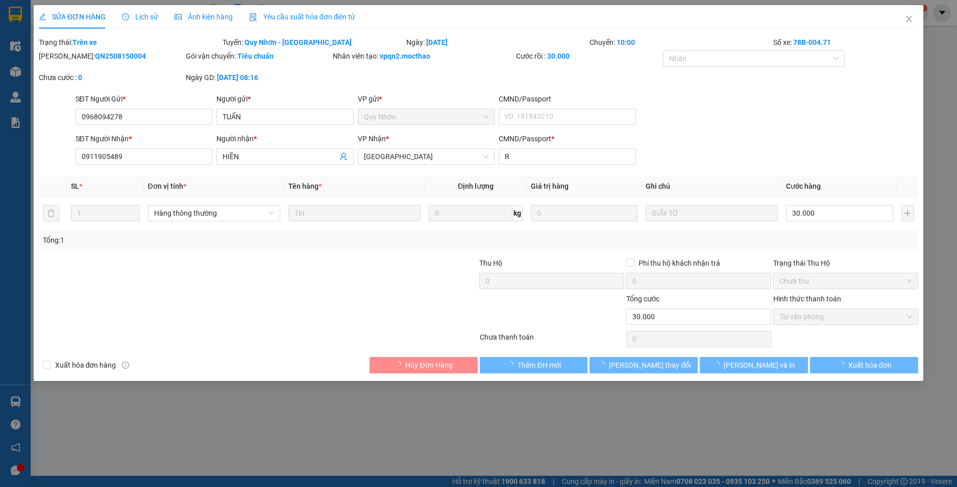
type input "0968094278"
type input "TUẤN"
type input "0911905489"
type input "HIỀN"
type input "R"
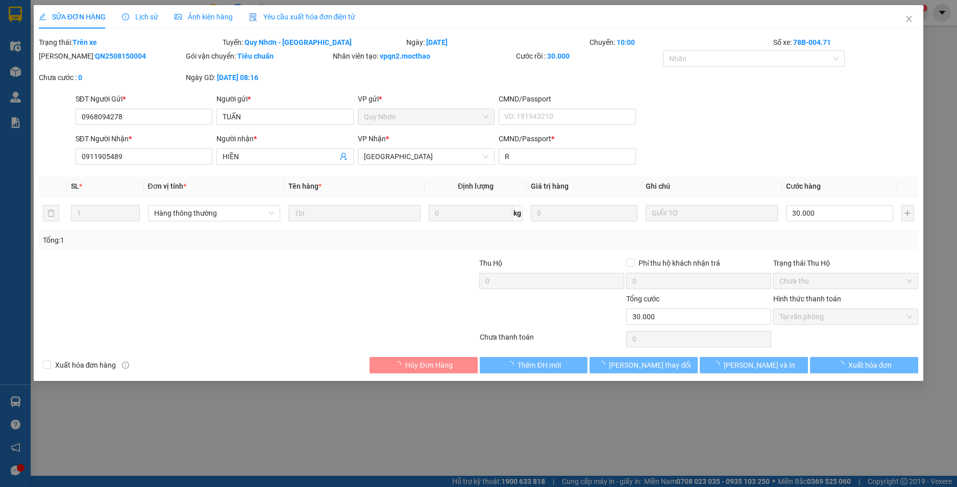
type input "30.000"
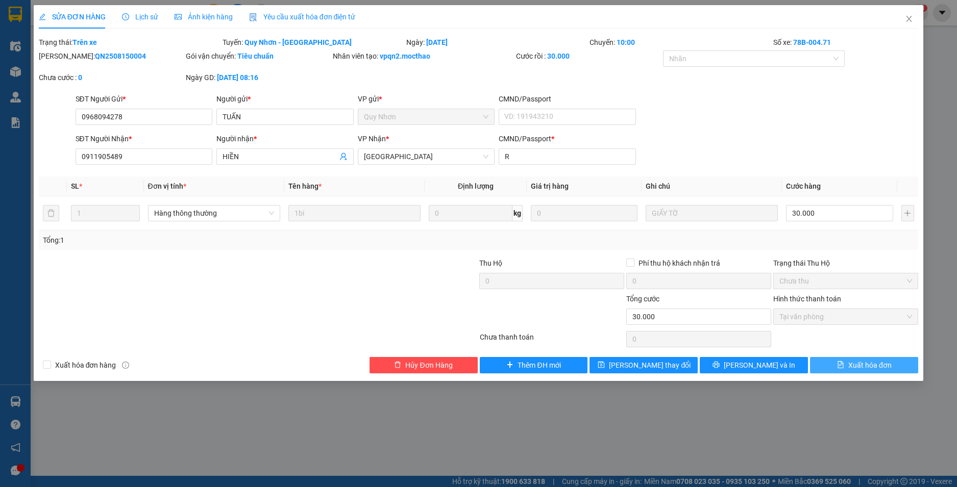
click at [867, 367] on span "Xuất hóa đơn" at bounding box center [869, 365] width 43 height 11
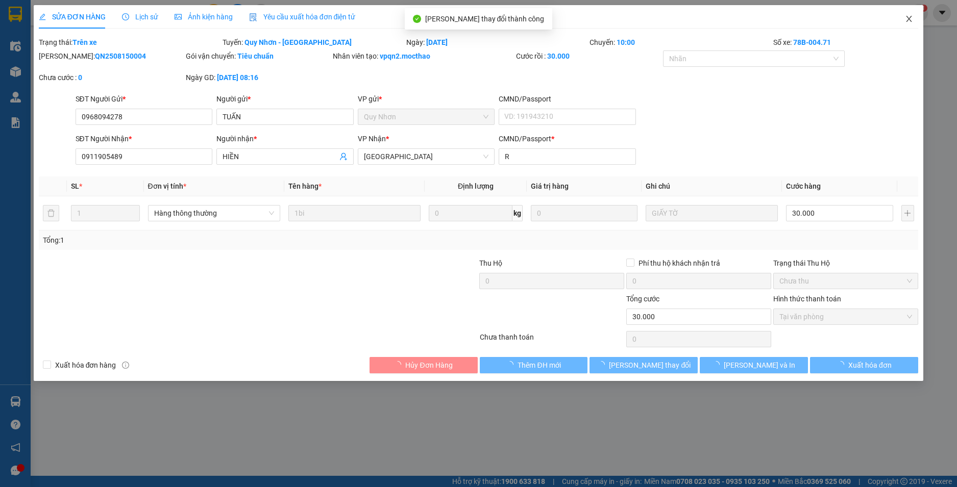
checkbox input "true"
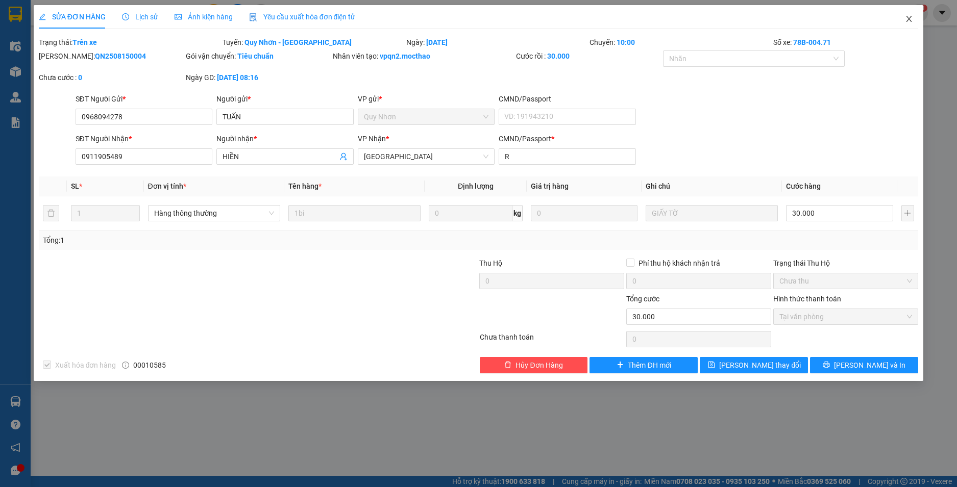
click at [907, 19] on icon "close" at bounding box center [909, 19] width 8 height 8
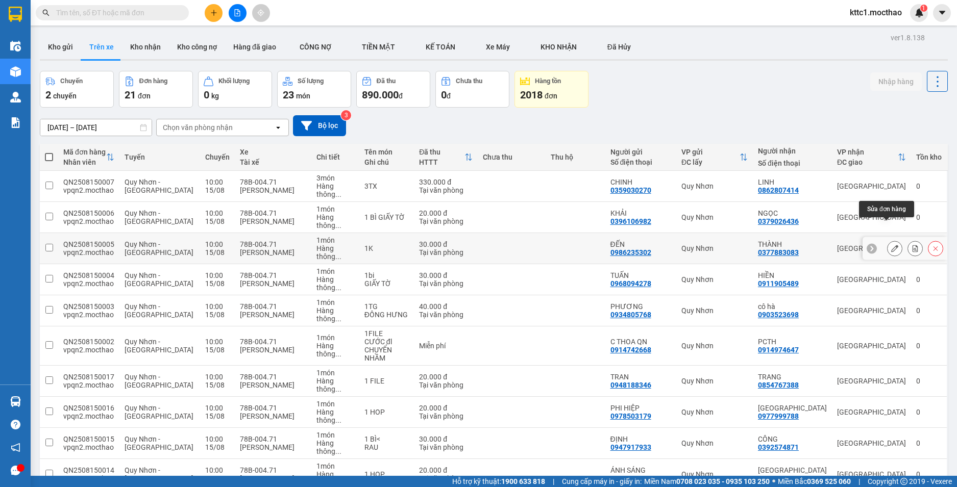
click at [891, 245] on icon at bounding box center [894, 248] width 7 height 7
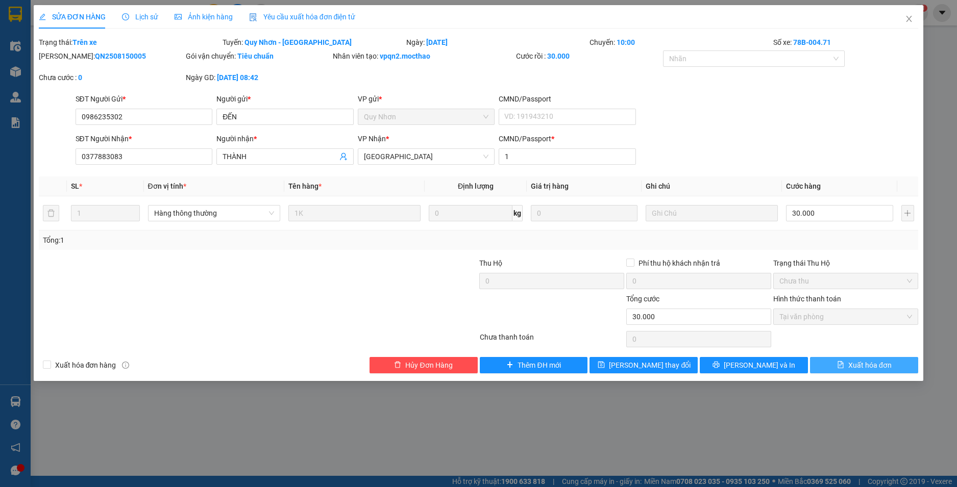
click at [884, 368] on span "Xuất hóa đơn" at bounding box center [869, 365] width 43 height 11
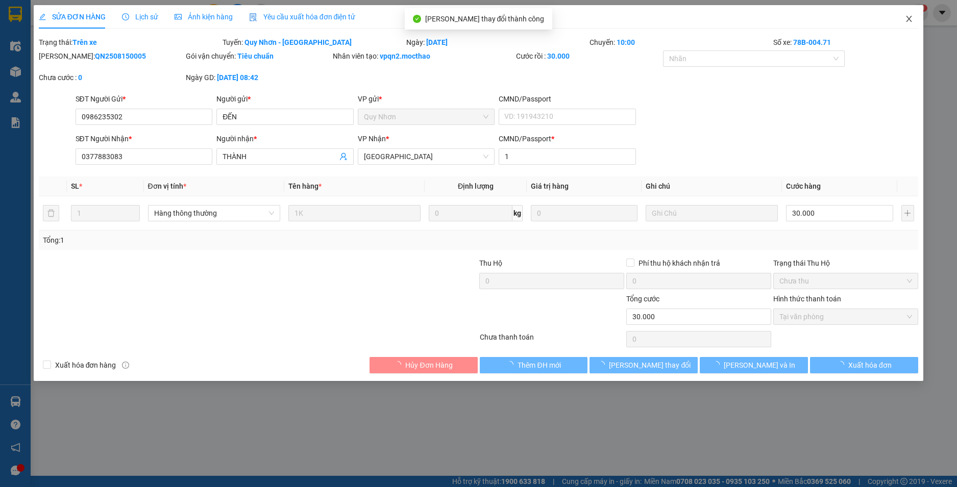
checkbox input "true"
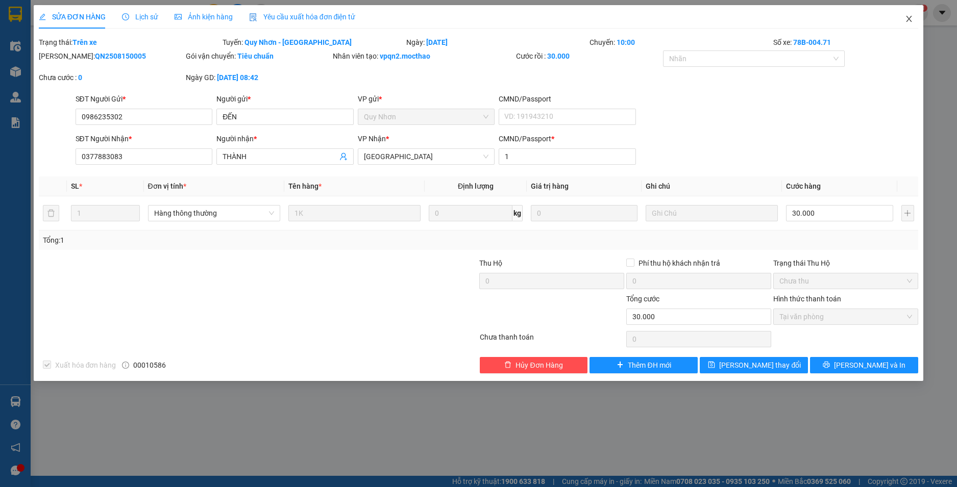
click at [910, 19] on icon "close" at bounding box center [909, 19] width 6 height 6
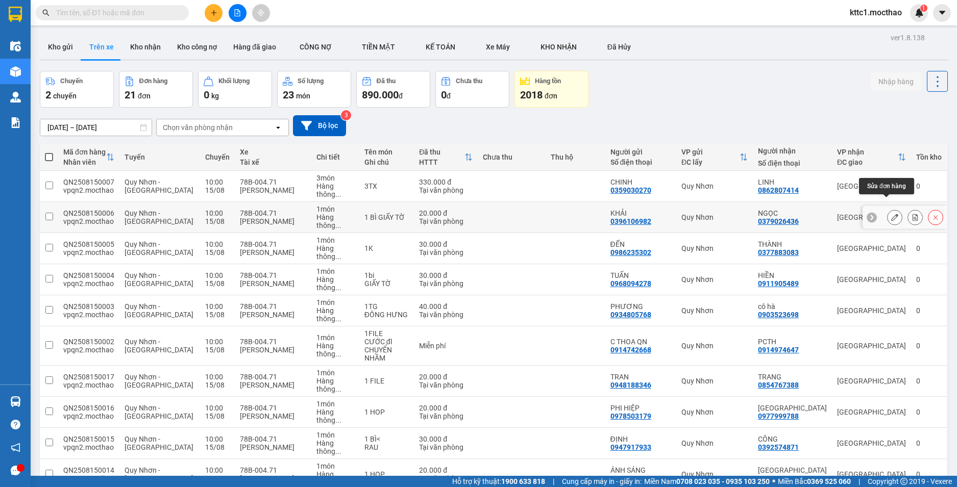
click at [891, 214] on icon at bounding box center [894, 217] width 7 height 7
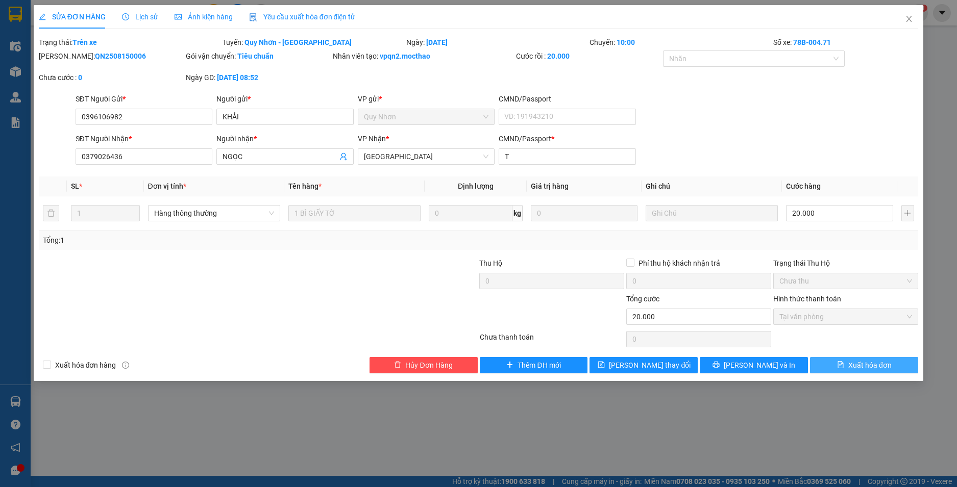
click at [864, 367] on span "Xuất hóa đơn" at bounding box center [869, 365] width 43 height 11
checkbox input "true"
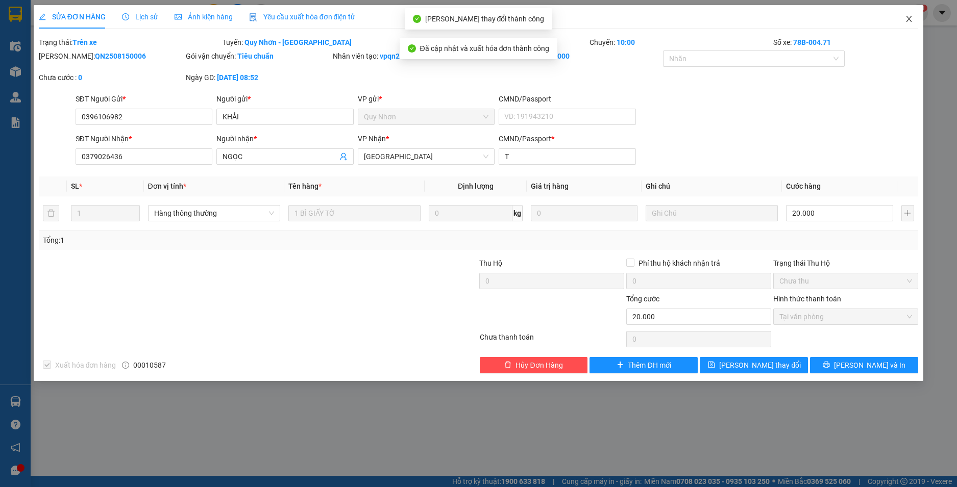
click at [910, 17] on icon "close" at bounding box center [909, 19] width 8 height 8
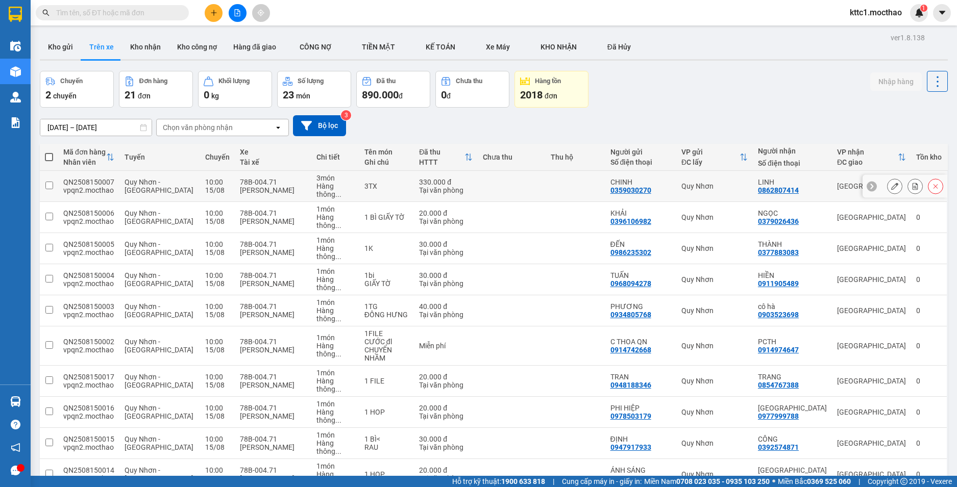
click at [891, 185] on icon at bounding box center [894, 186] width 7 height 7
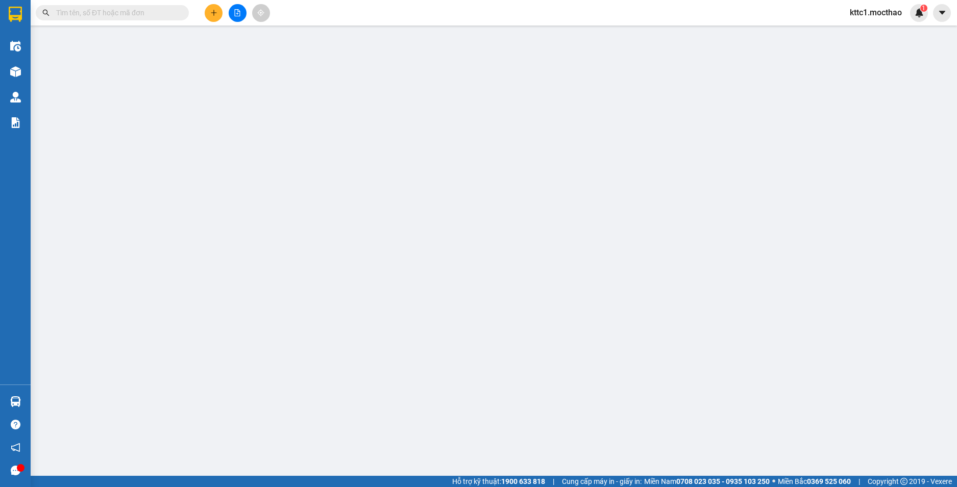
type input "0359030270"
type input "CHINH"
type input "0862807414"
type input "LINH"
type input "a"
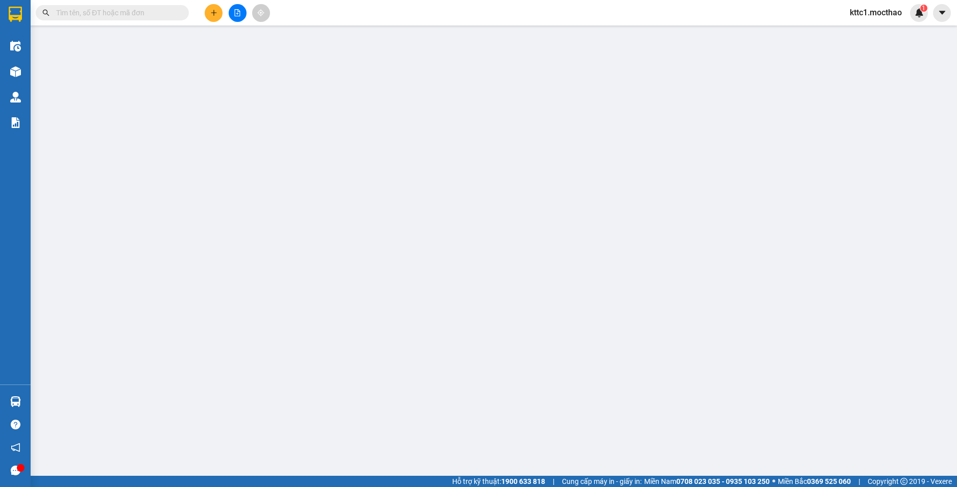
type input "330.000"
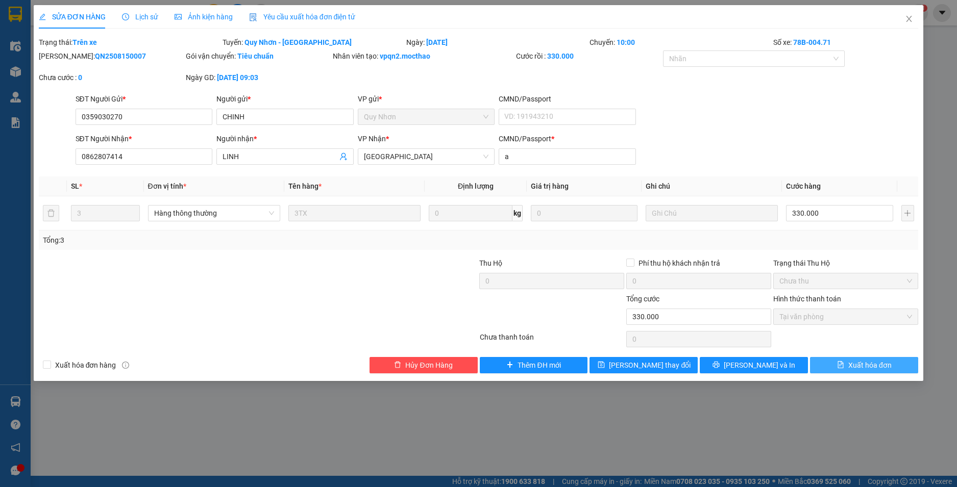
click at [859, 362] on span "Xuất hóa đơn" at bounding box center [869, 365] width 43 height 11
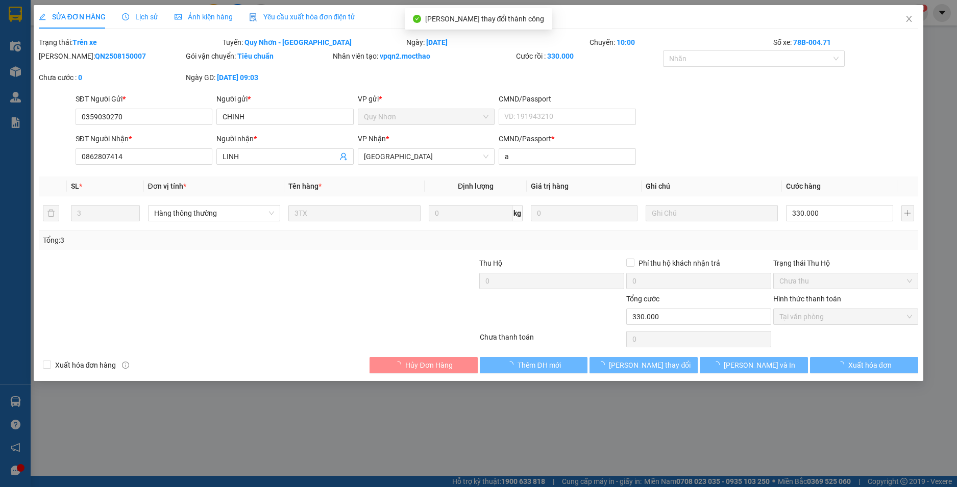
checkbox input "true"
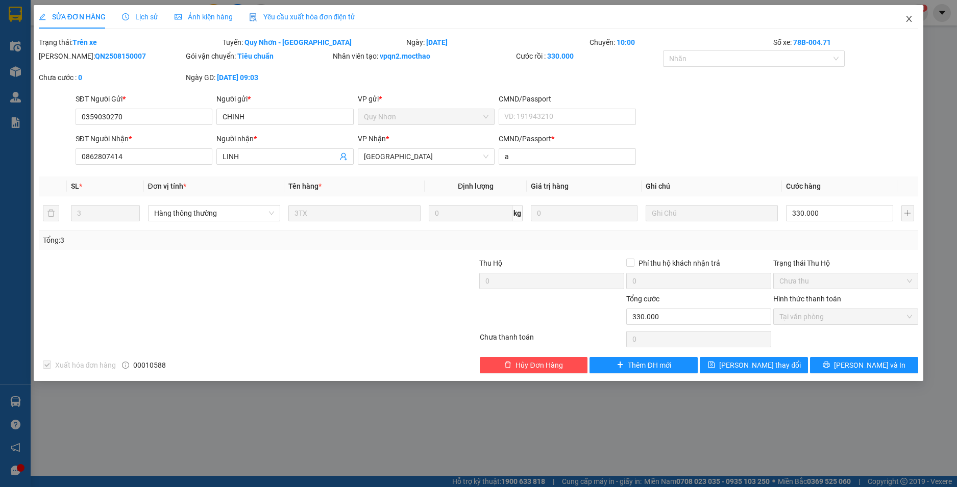
click at [911, 21] on icon "close" at bounding box center [909, 19] width 8 height 8
